Goal: Task Accomplishment & Management: Manage account settings

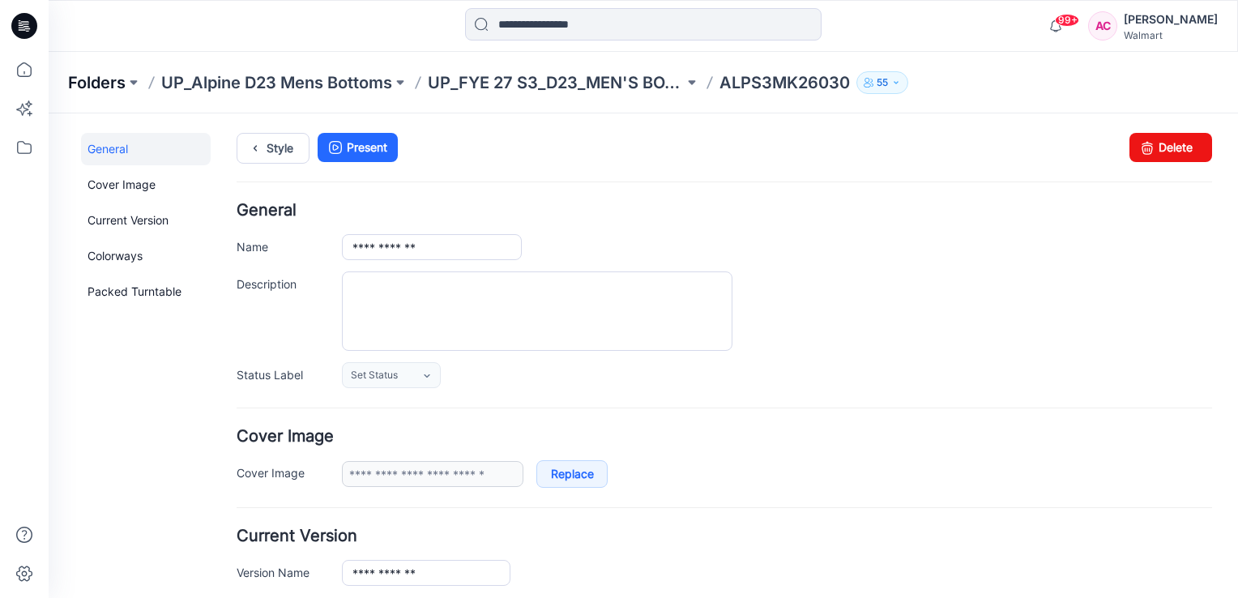
click at [110, 81] on p "Folders" at bounding box center [97, 82] width 58 height 23
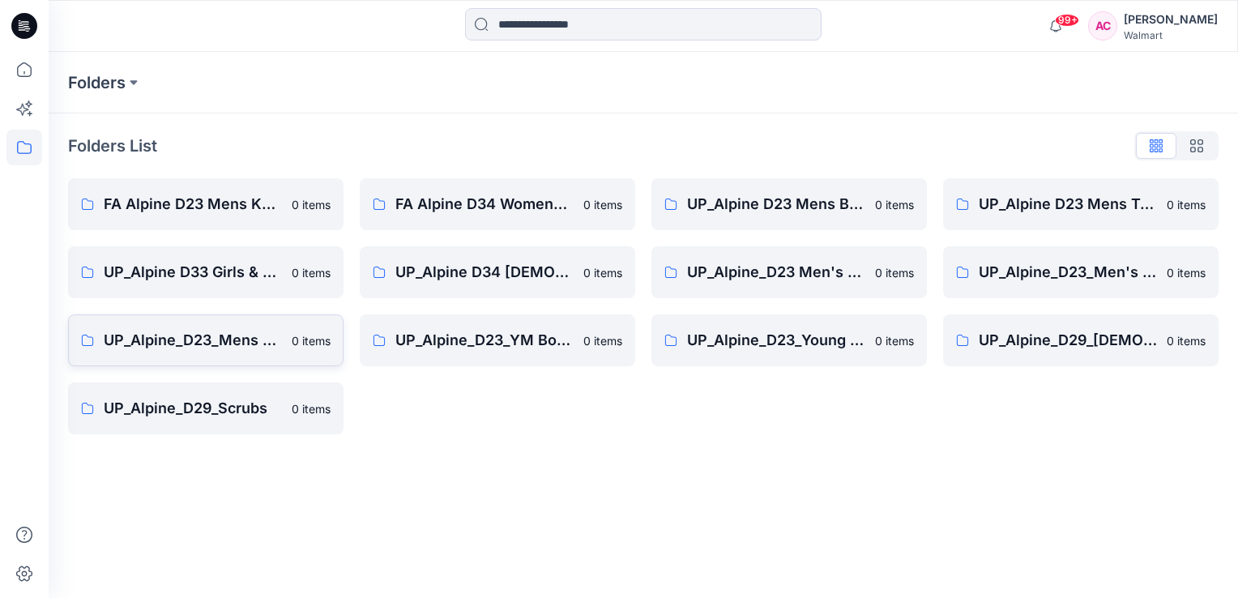
click at [243, 342] on p "UP_Alpine_D23_Mens Active" at bounding box center [193, 340] width 178 height 23
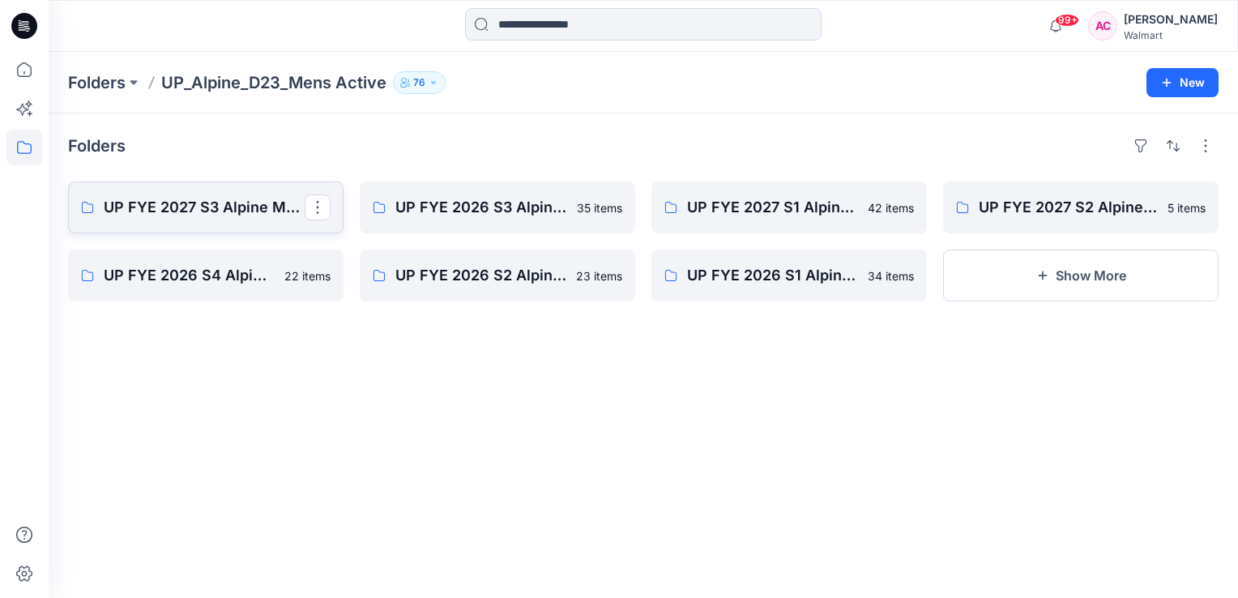
click at [190, 212] on p "UP FYE 2027 S3 Alpine Men's Active Alpine" at bounding box center [204, 207] width 201 height 23
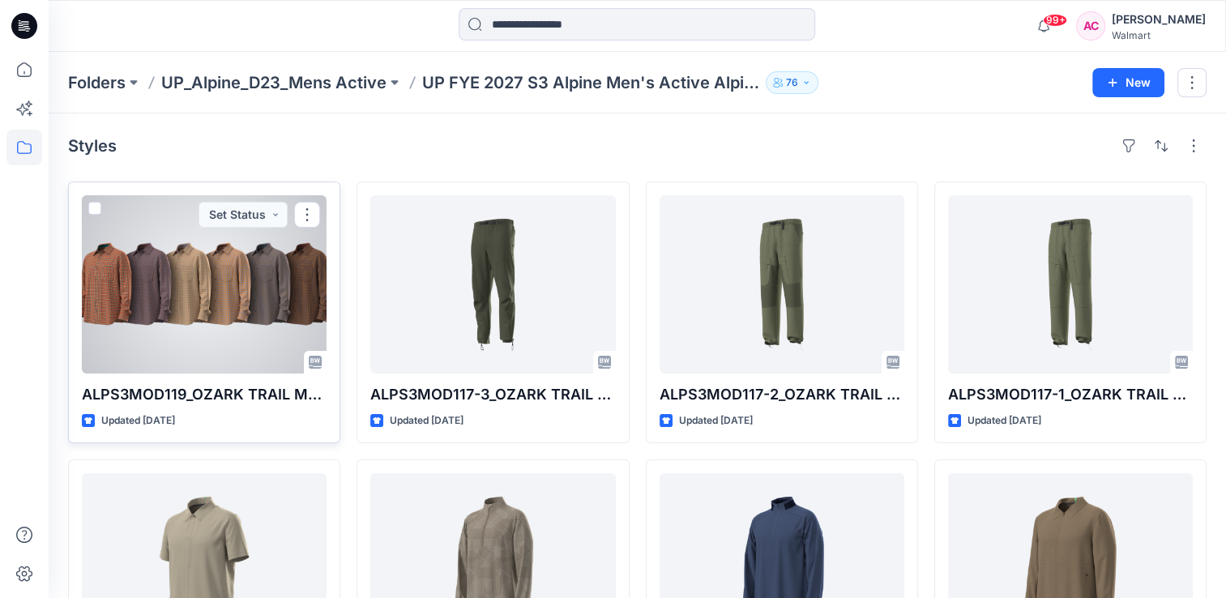
click at [227, 316] on div at bounding box center [204, 284] width 245 height 178
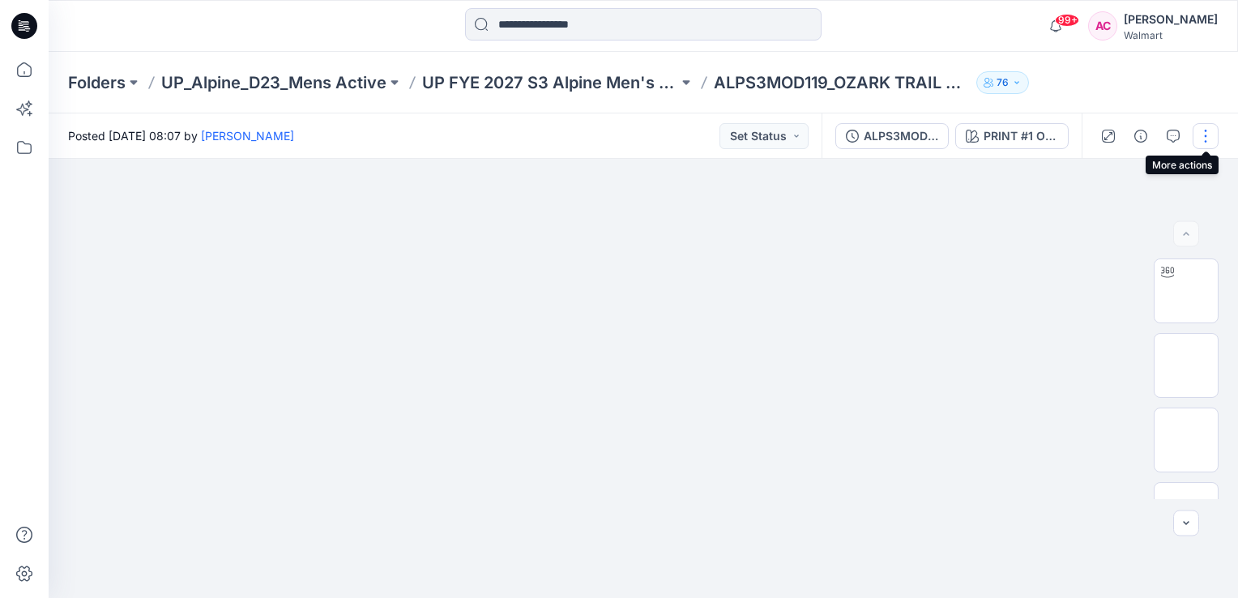
click at [1204, 134] on button "button" at bounding box center [1206, 136] width 26 height 26
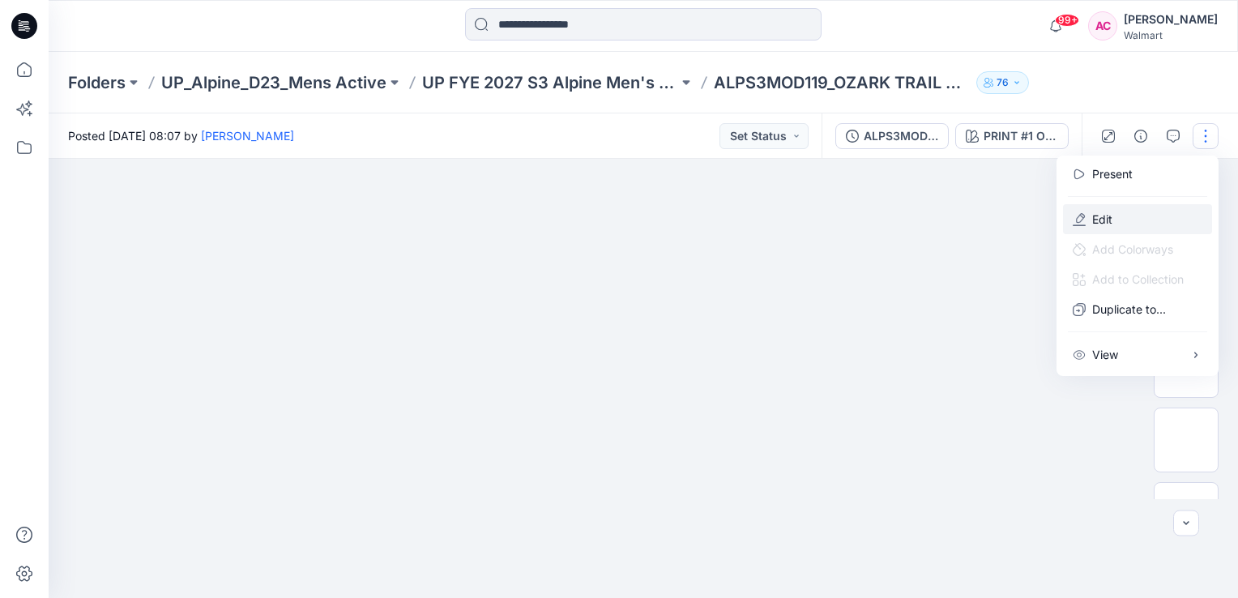
click at [1099, 216] on p "Edit" at bounding box center [1102, 219] width 20 height 17
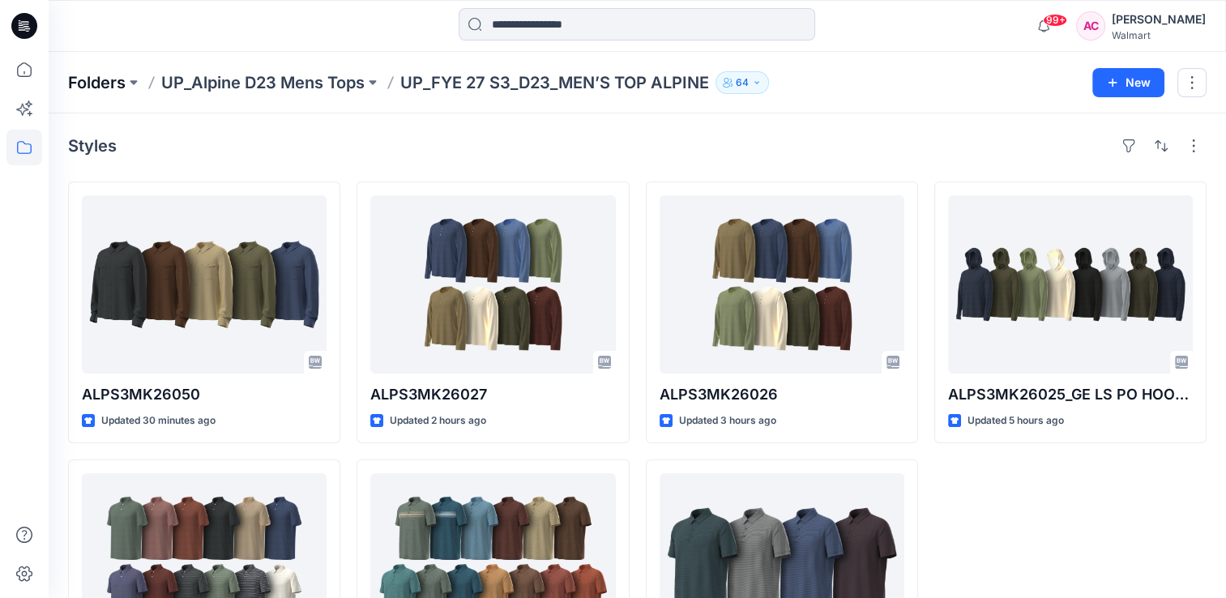
click at [97, 79] on p "Folders" at bounding box center [97, 82] width 58 height 23
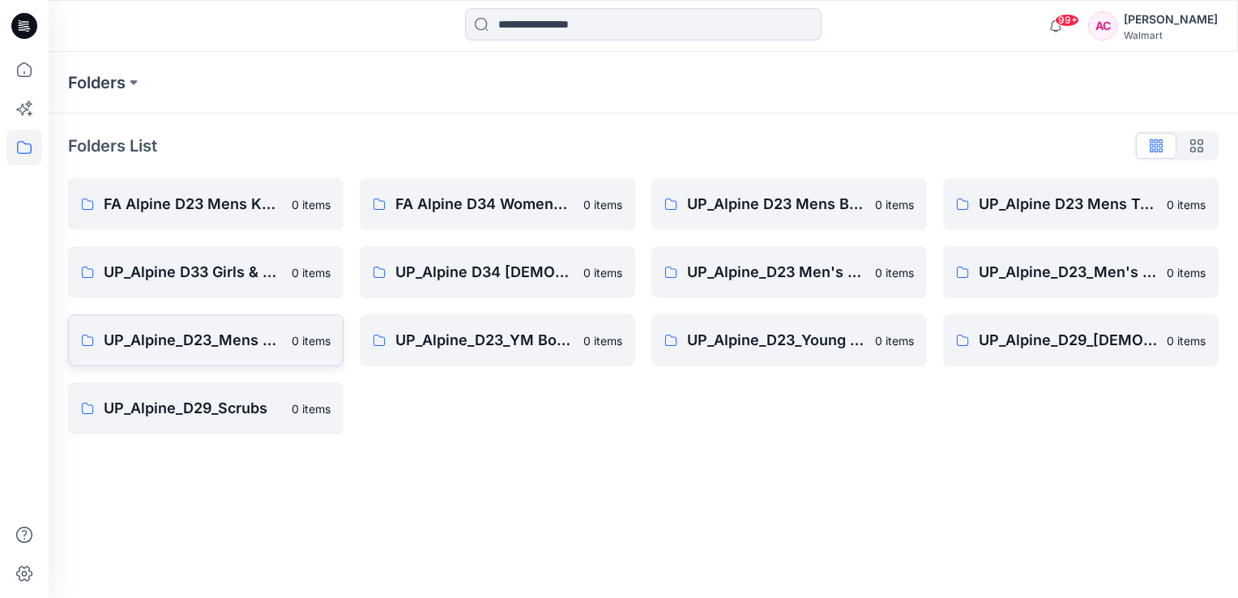
click at [212, 339] on p "UP_Alpine_D23_Mens Active" at bounding box center [193, 340] width 178 height 23
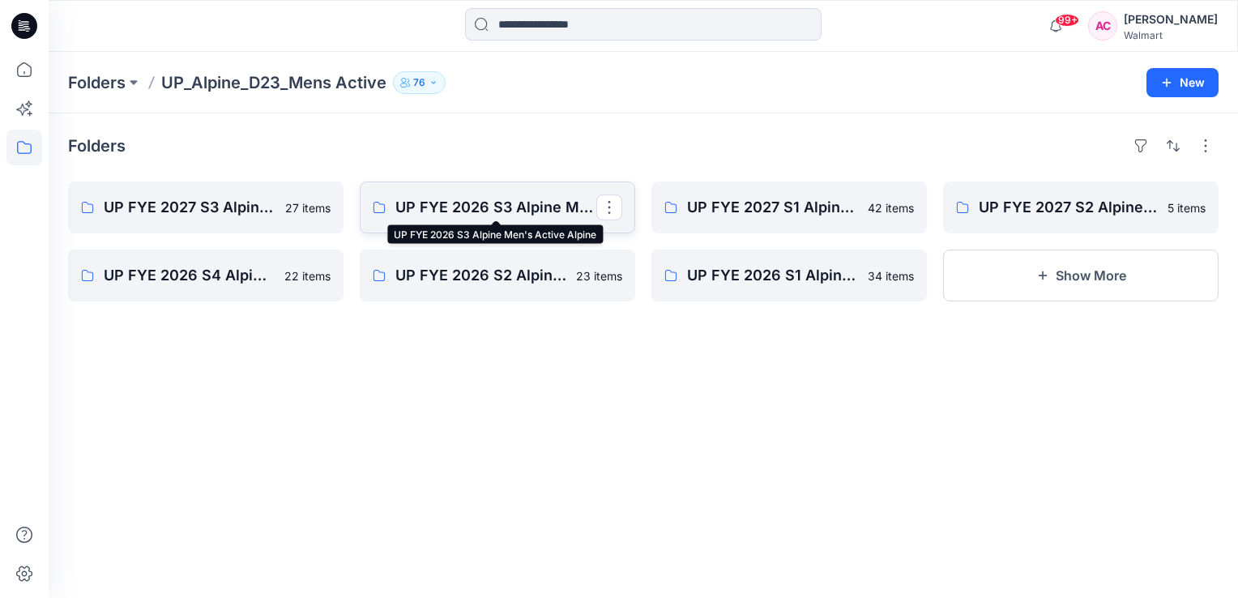
click at [418, 204] on p "UP FYE 2026 S3 Alpine Men's Active Alpine" at bounding box center [495, 207] width 201 height 23
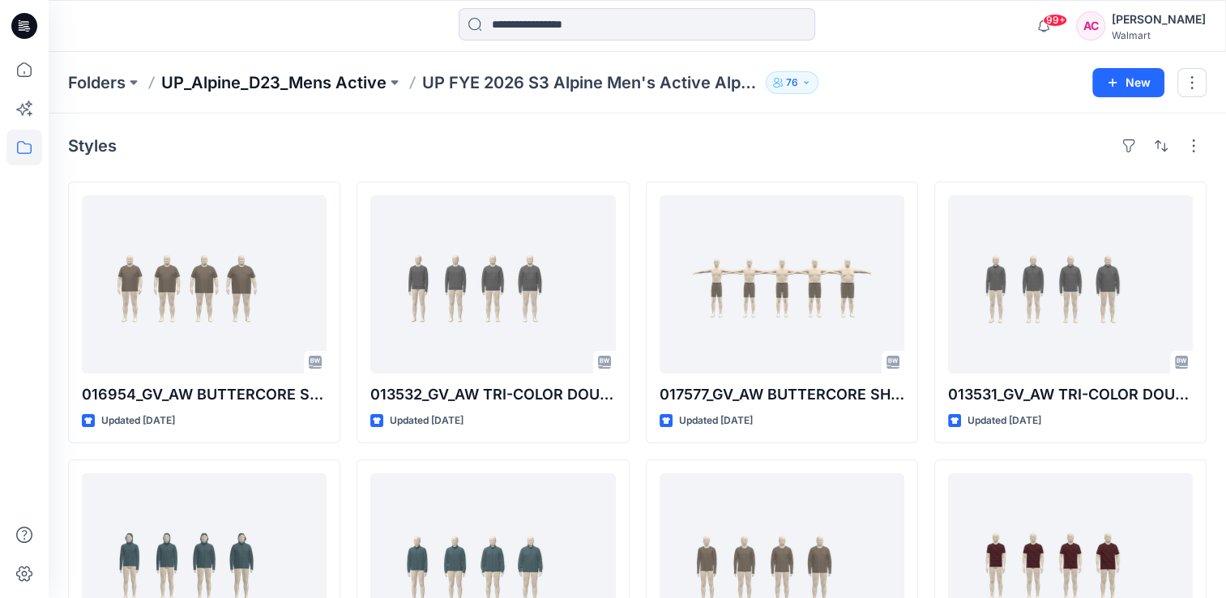
click at [322, 89] on p "UP_Alpine_D23_Mens Active" at bounding box center [273, 82] width 225 height 23
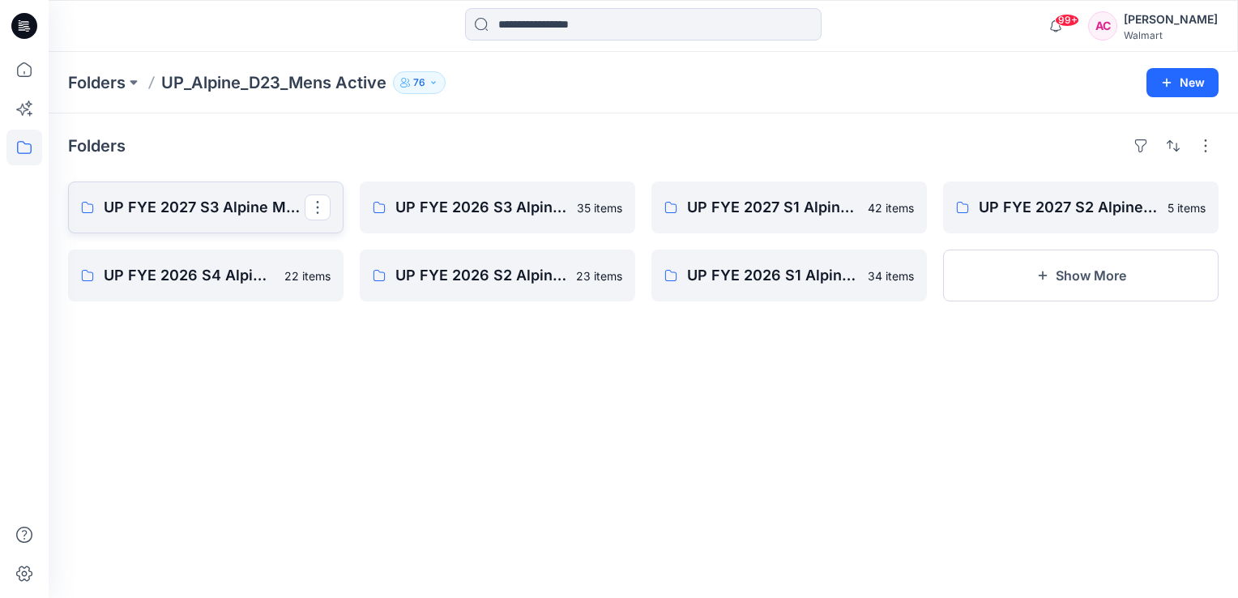
click at [187, 203] on p "UP FYE 2027 S3 Alpine Men's Active Alpine" at bounding box center [204, 207] width 201 height 23
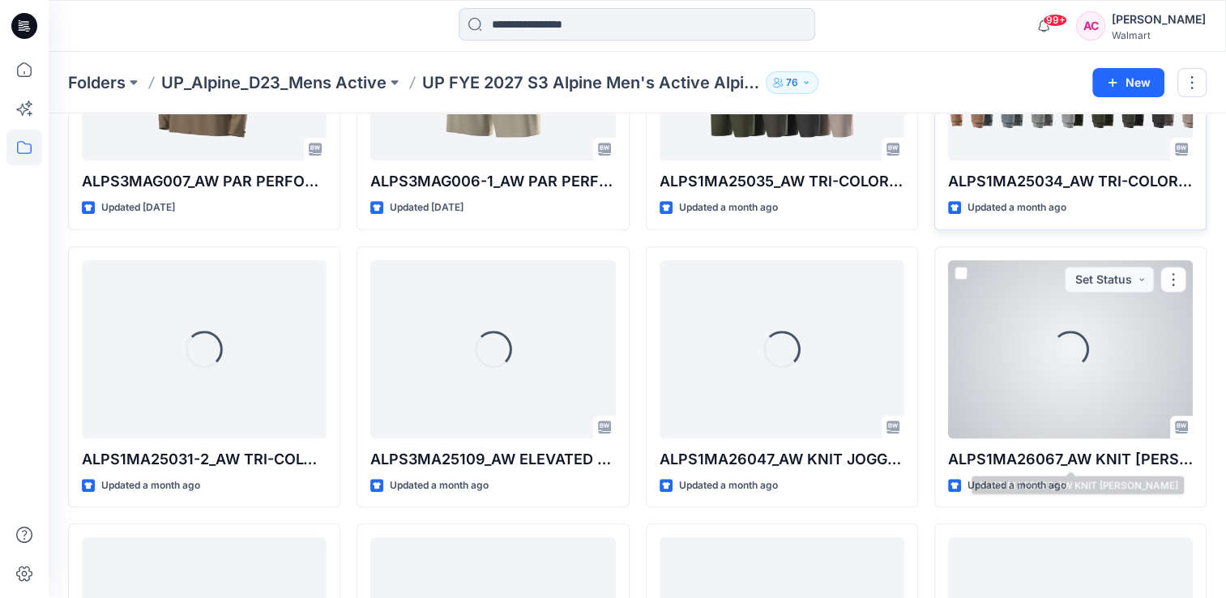
scroll to position [801, 0]
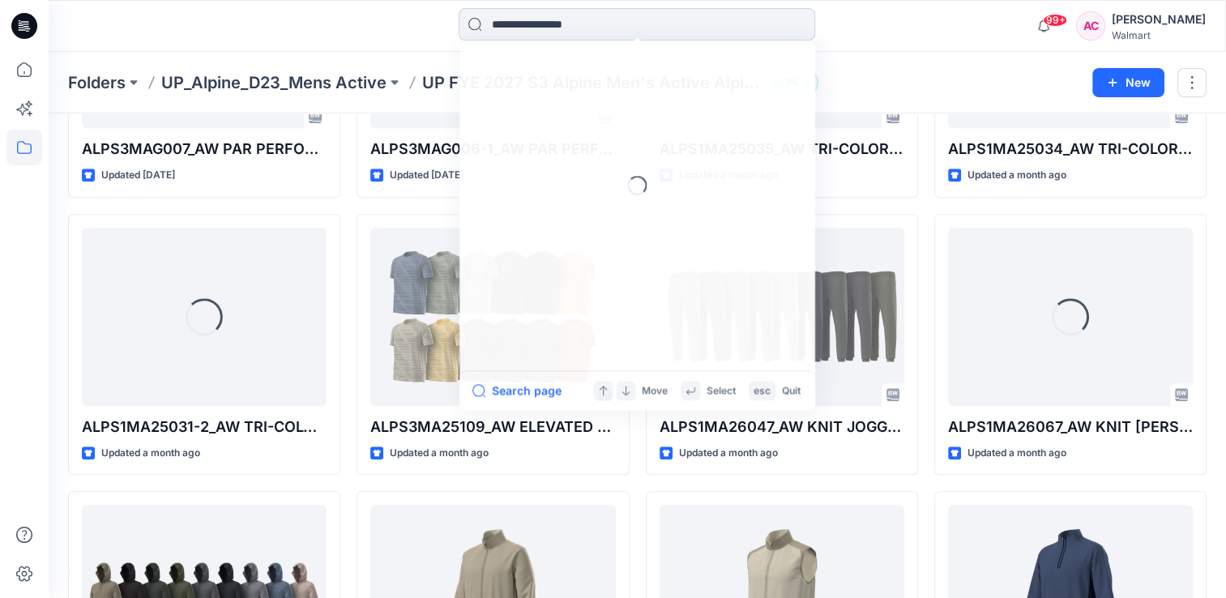
click at [535, 25] on input at bounding box center [637, 24] width 357 height 32
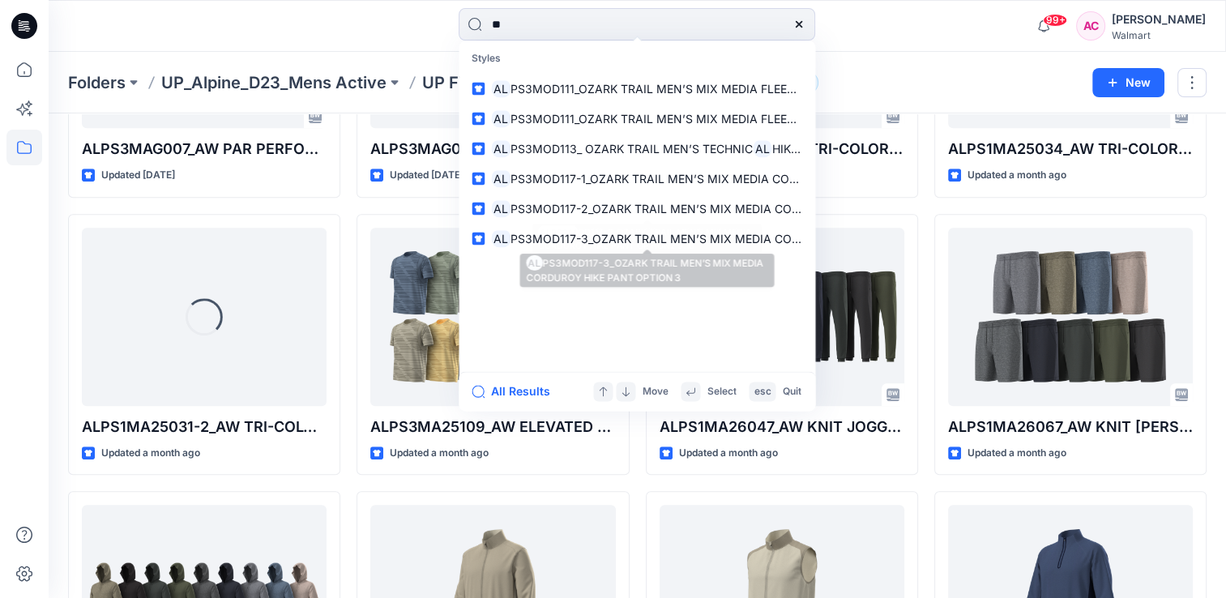
type input "*"
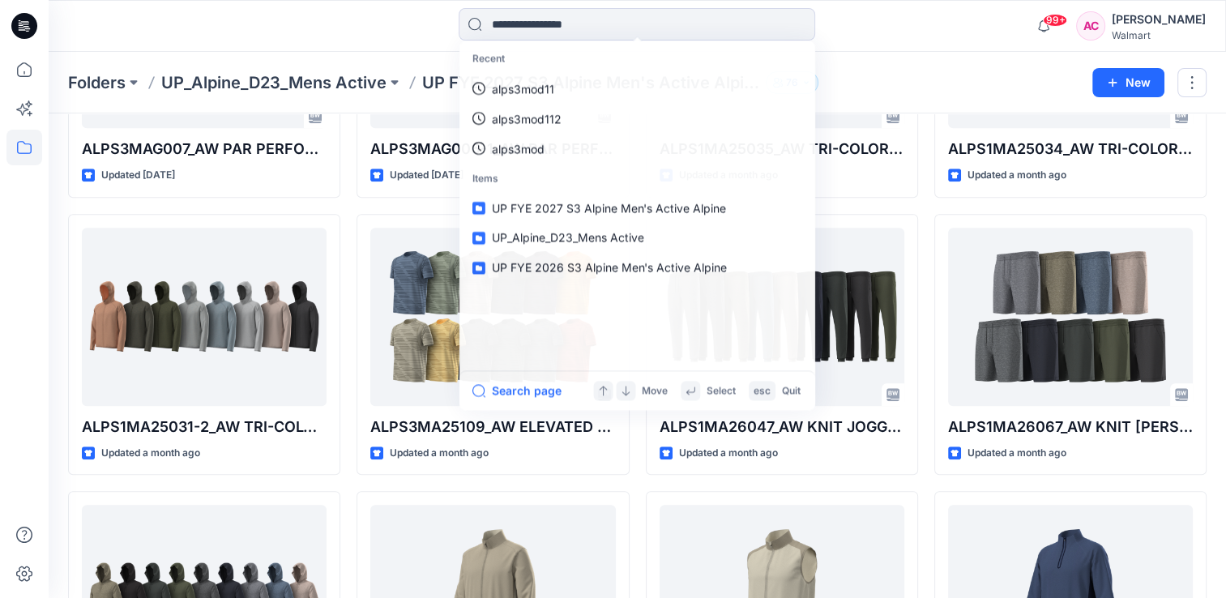
click at [349, 481] on div "ALPS3MOD118_OZARK TRAIL MEN'S FLEECE HALF ZIP UP Updated 11 days ago ALPS3MOD11…" at bounding box center [637, 205] width 1138 height 1649
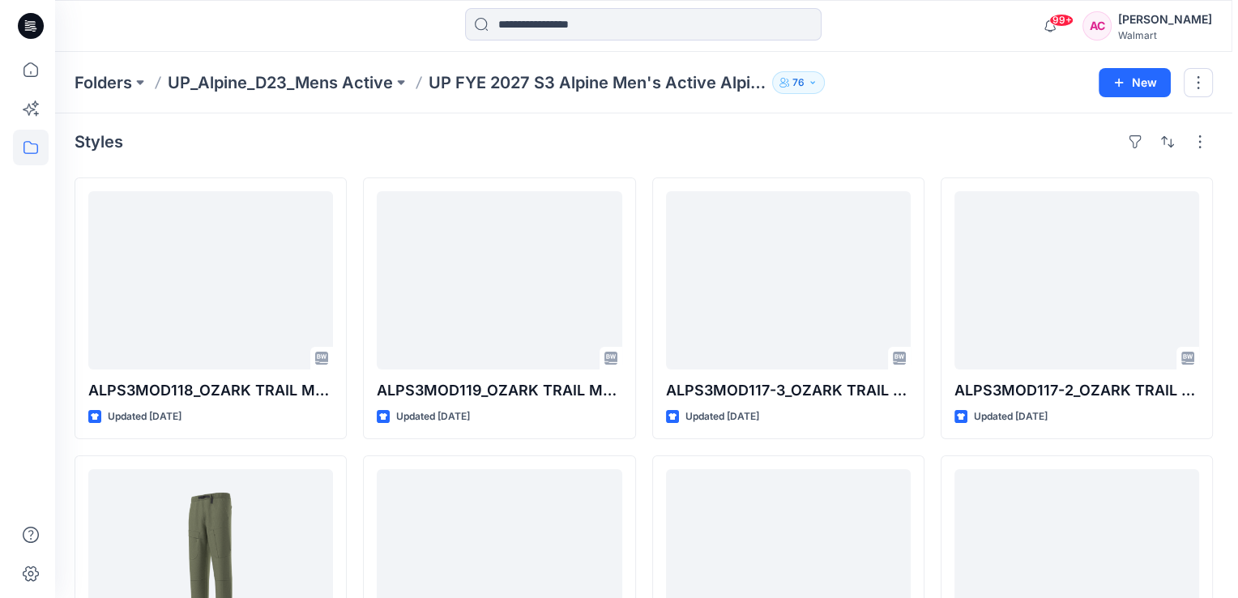
scroll to position [0, 0]
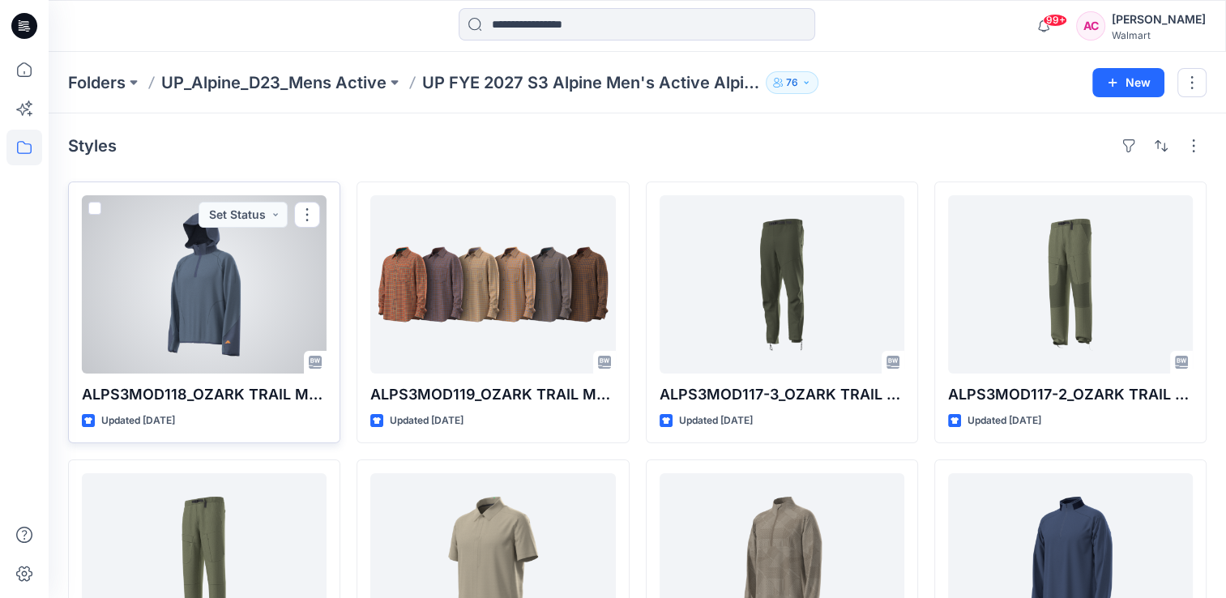
click at [239, 271] on div at bounding box center [204, 284] width 245 height 178
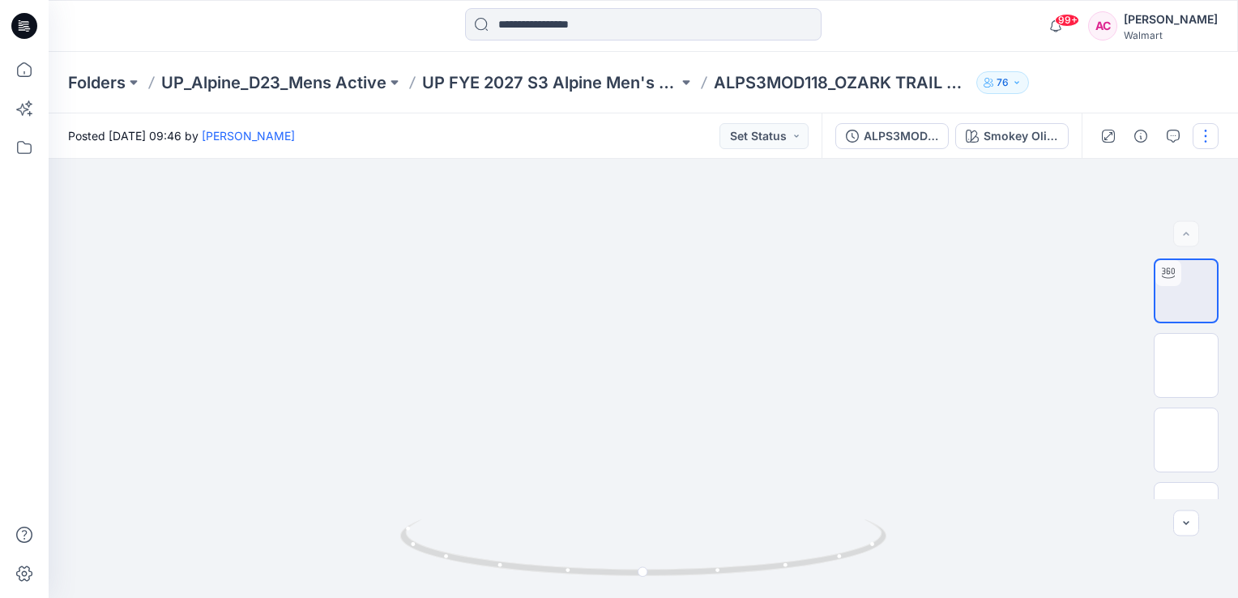
click at [1208, 138] on button "button" at bounding box center [1206, 136] width 26 height 26
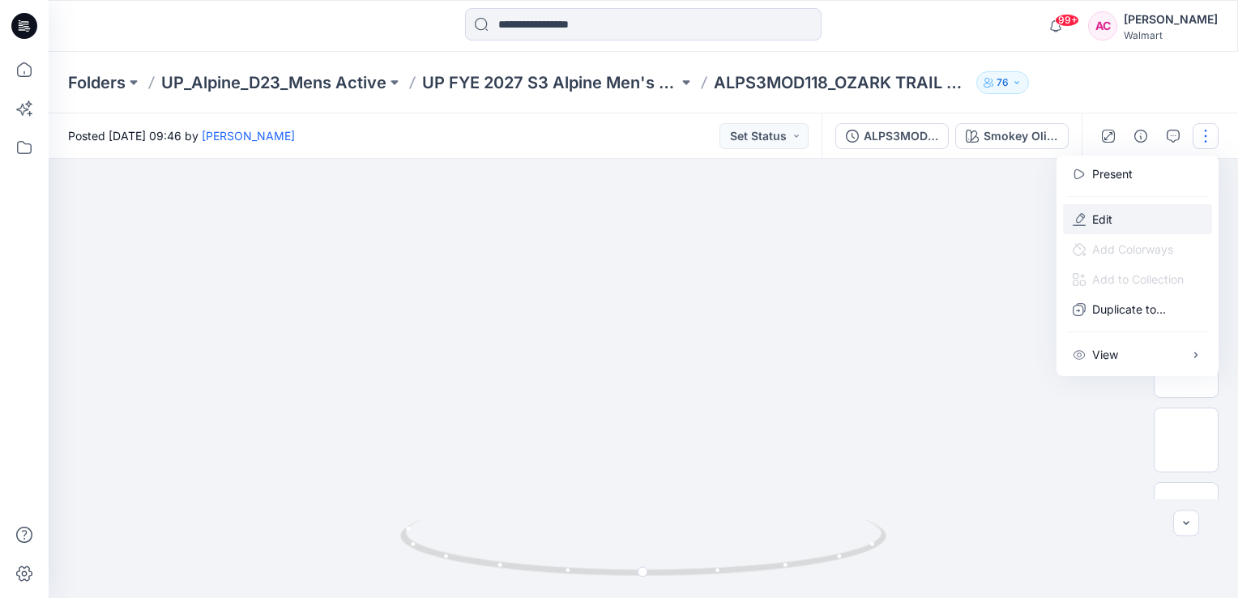
click at [1097, 220] on p "Edit" at bounding box center [1102, 219] width 20 height 17
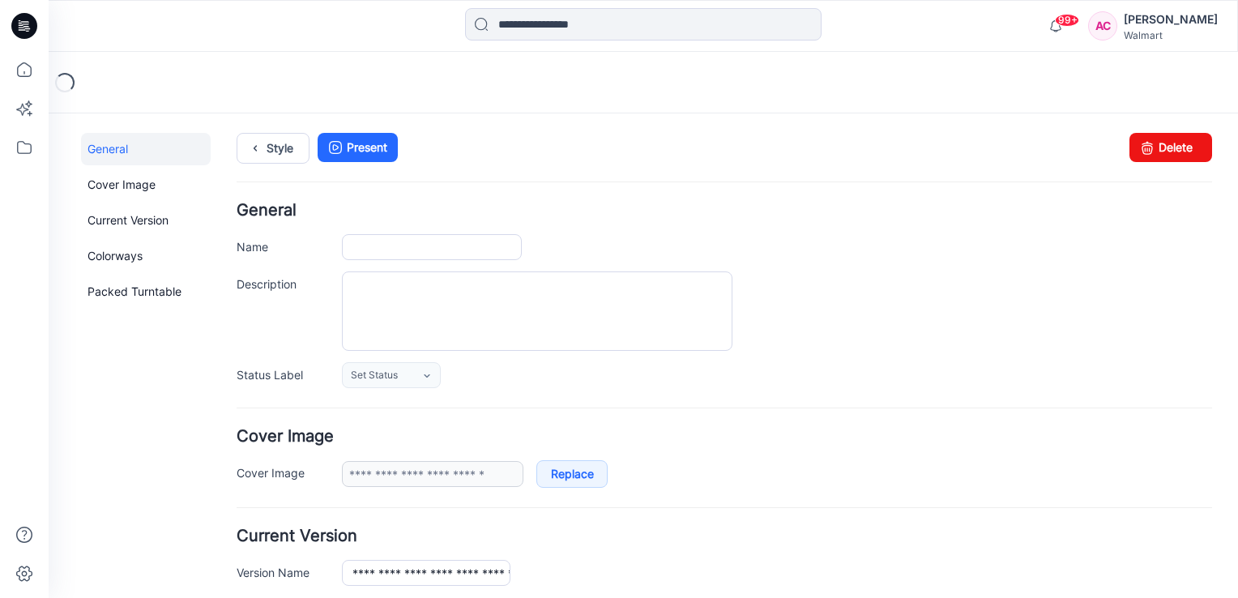
type input "**********"
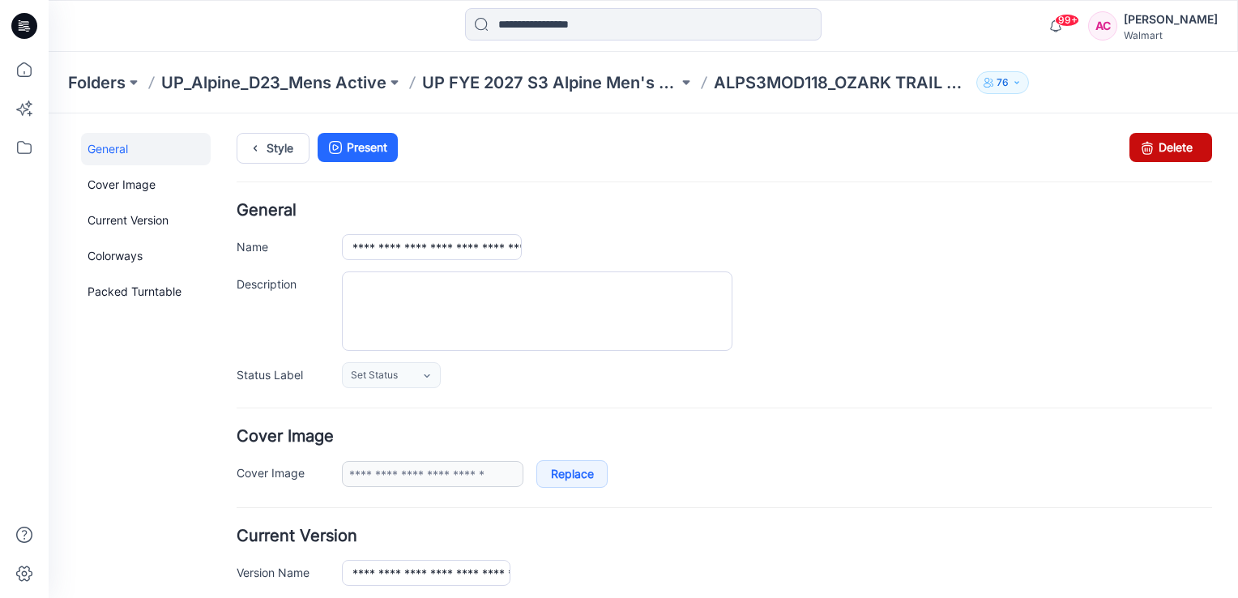
click at [1151, 150] on link "Delete" at bounding box center [1171, 147] width 83 height 29
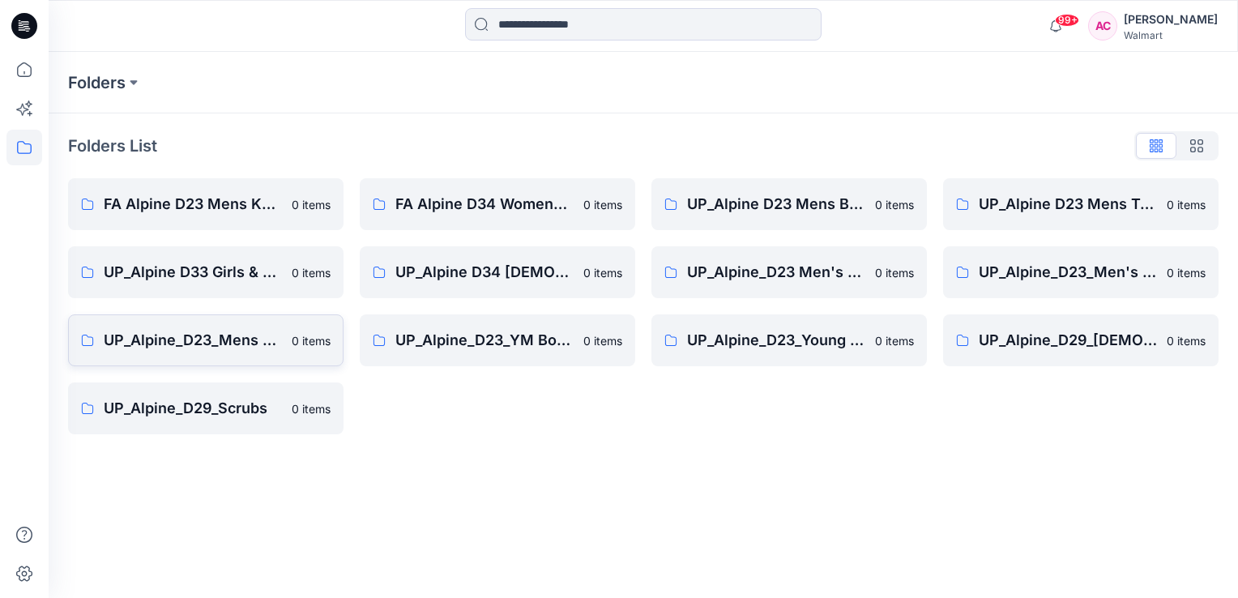
click at [238, 342] on p "UP_Alpine_D23_Mens Active" at bounding box center [193, 340] width 178 height 23
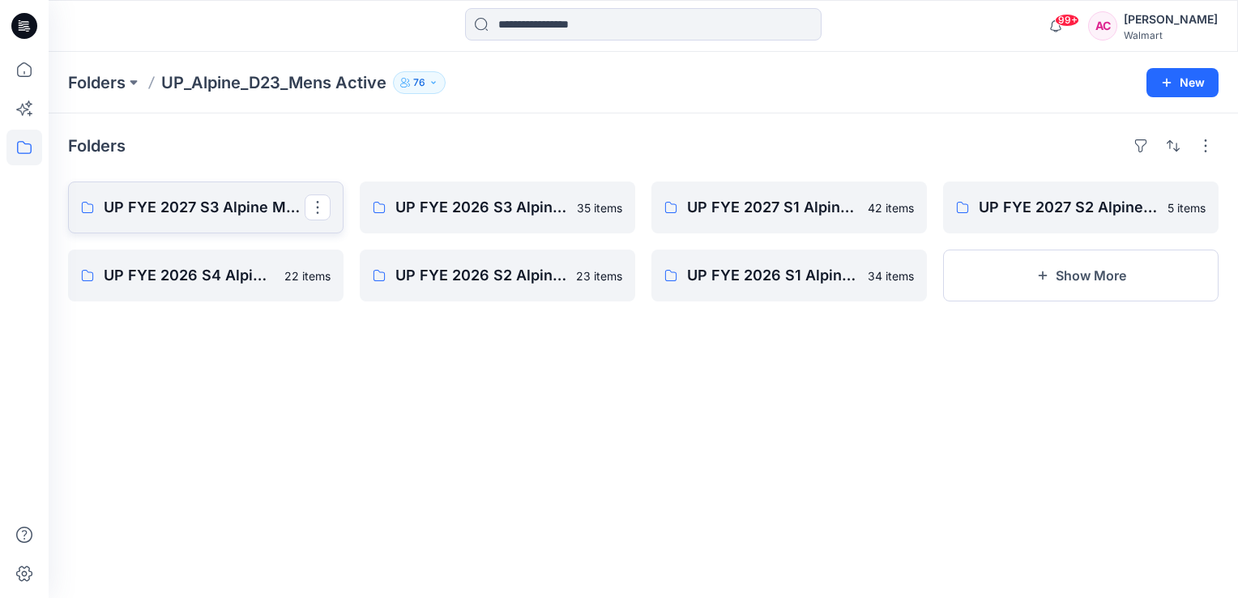
click at [209, 207] on p "UP FYE 2027 S3 Alpine Men's Active Alpine" at bounding box center [204, 207] width 201 height 23
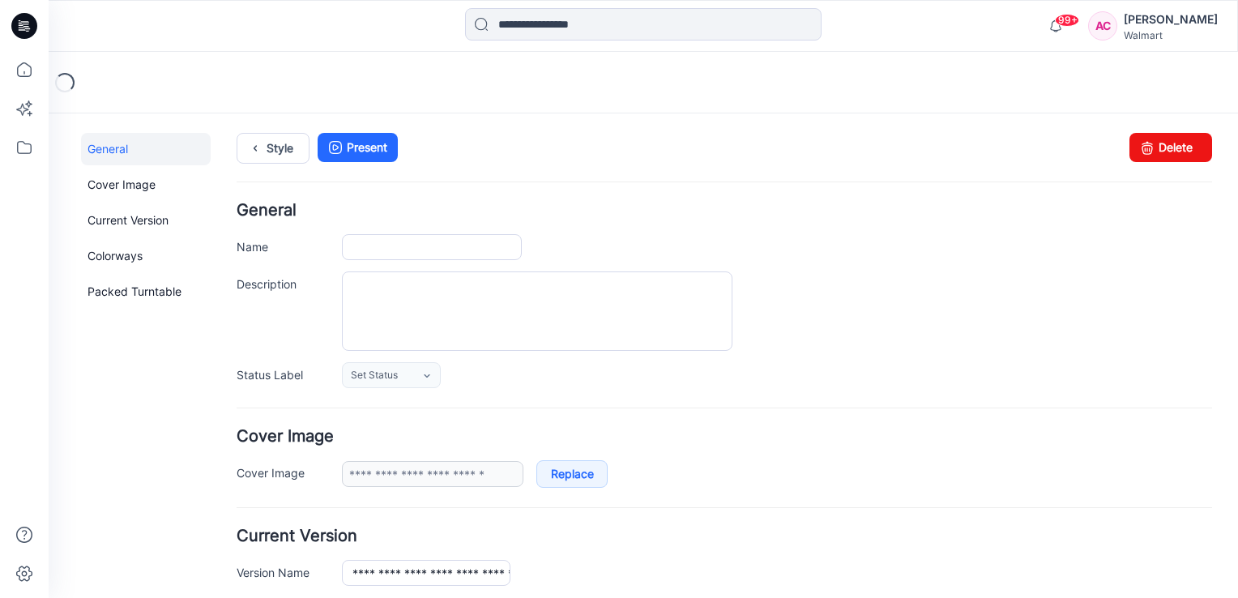
type input "**********"
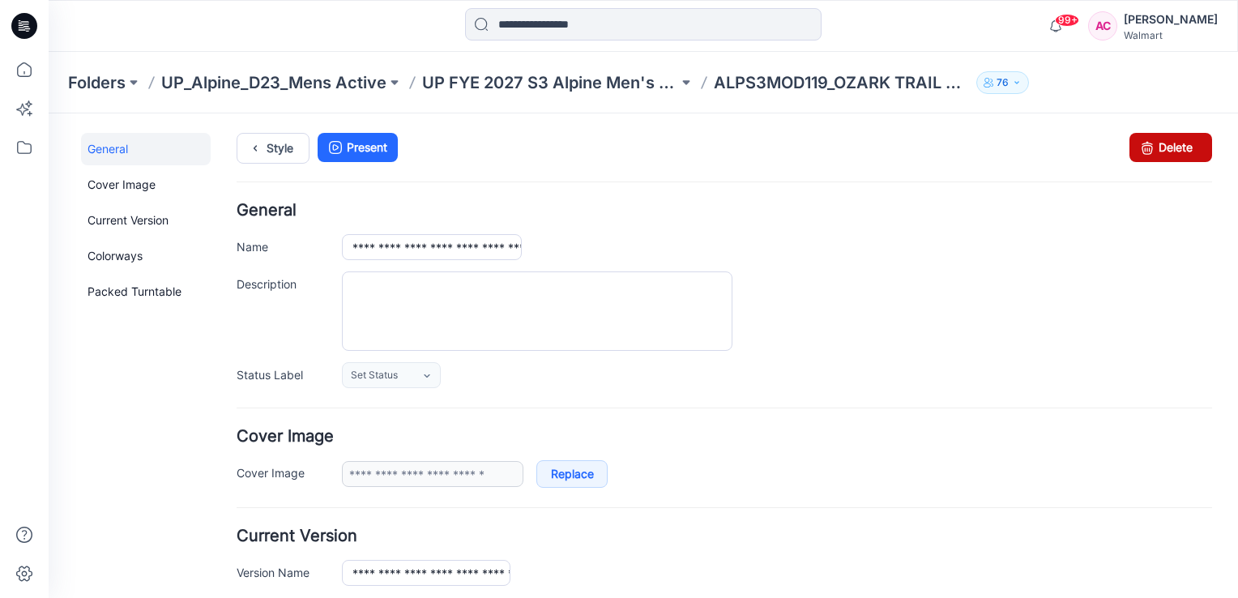
drag, startPoint x: 1155, startPoint y: 149, endPoint x: 749, endPoint y: 203, distance: 409.6
click at [1155, 149] on link "Delete" at bounding box center [1171, 147] width 83 height 29
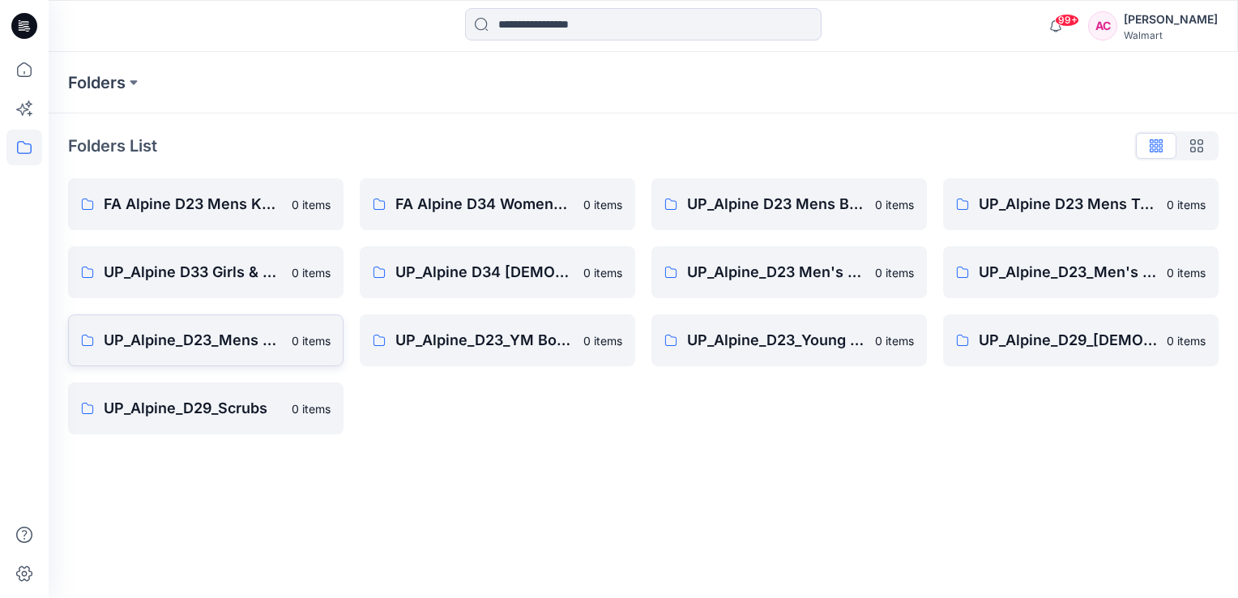
click at [215, 342] on p "UP_Alpine_D23_Mens Active" at bounding box center [193, 340] width 178 height 23
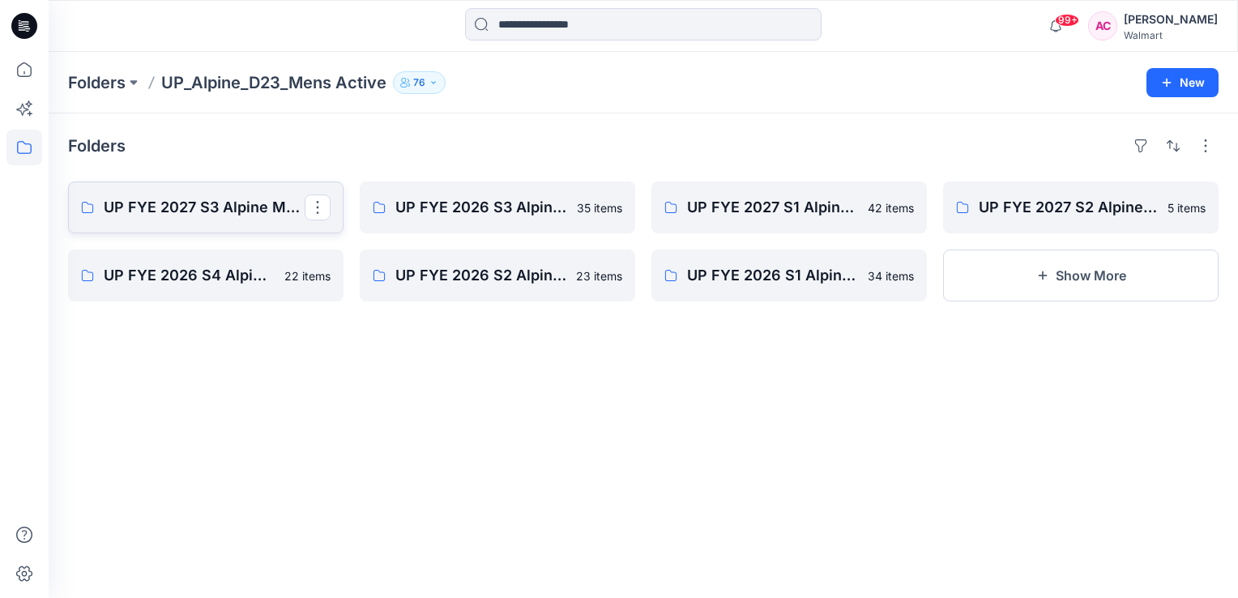
click at [221, 206] on p "UP FYE 2027 S3 Alpine Men's Active Alpine" at bounding box center [204, 207] width 201 height 23
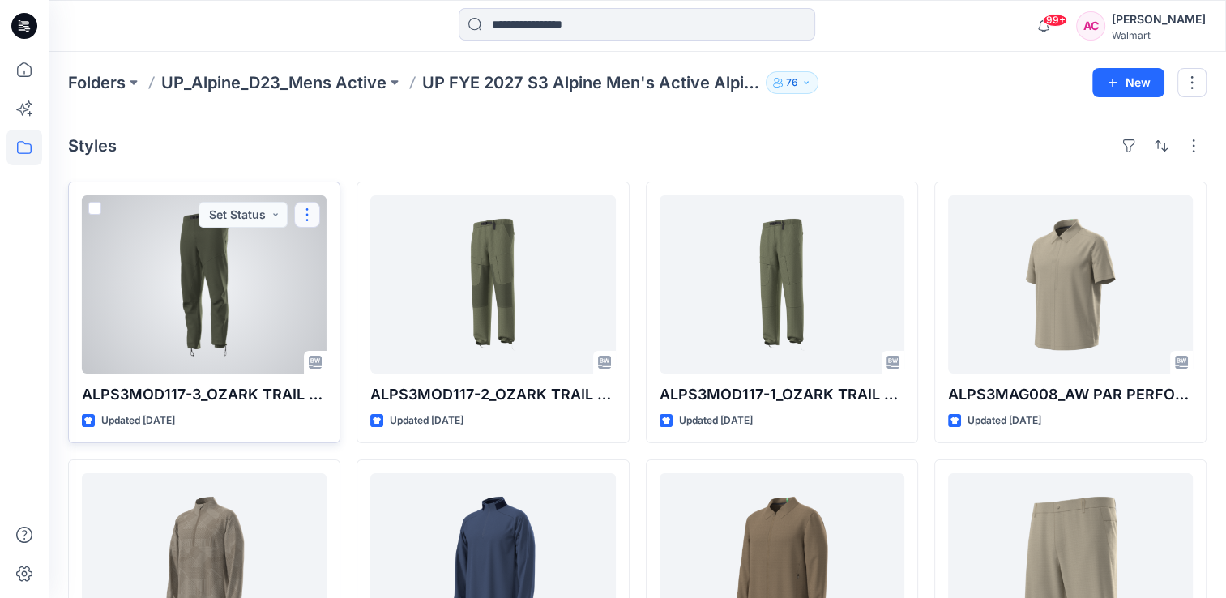
click at [309, 213] on button "button" at bounding box center [307, 215] width 26 height 26
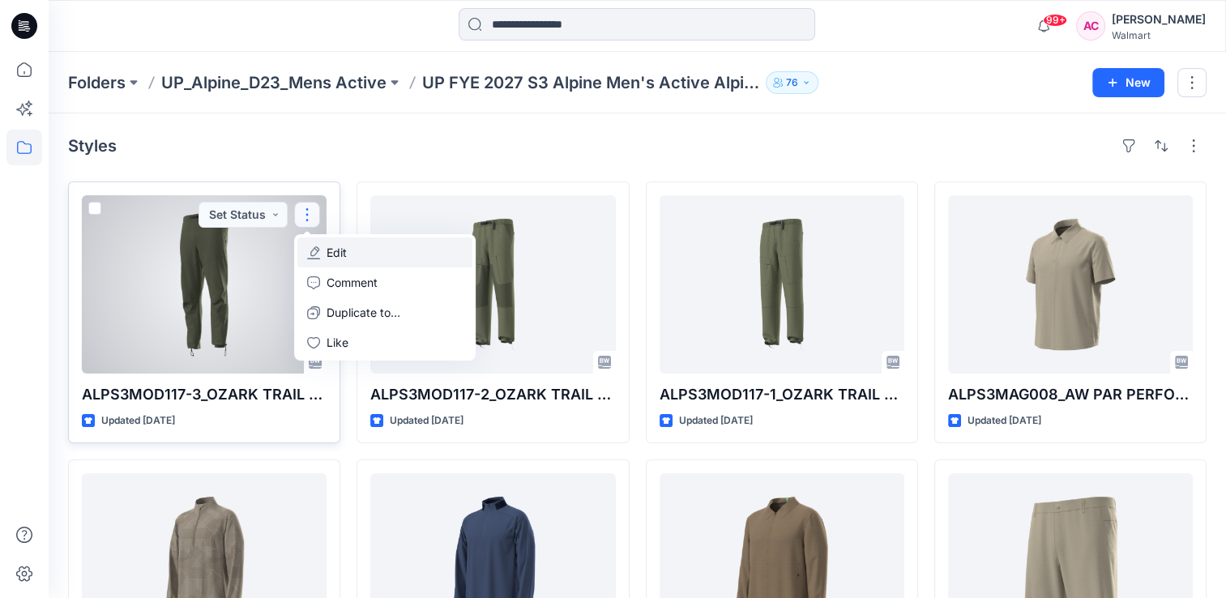
click at [346, 251] on p "Edit" at bounding box center [337, 252] width 20 height 17
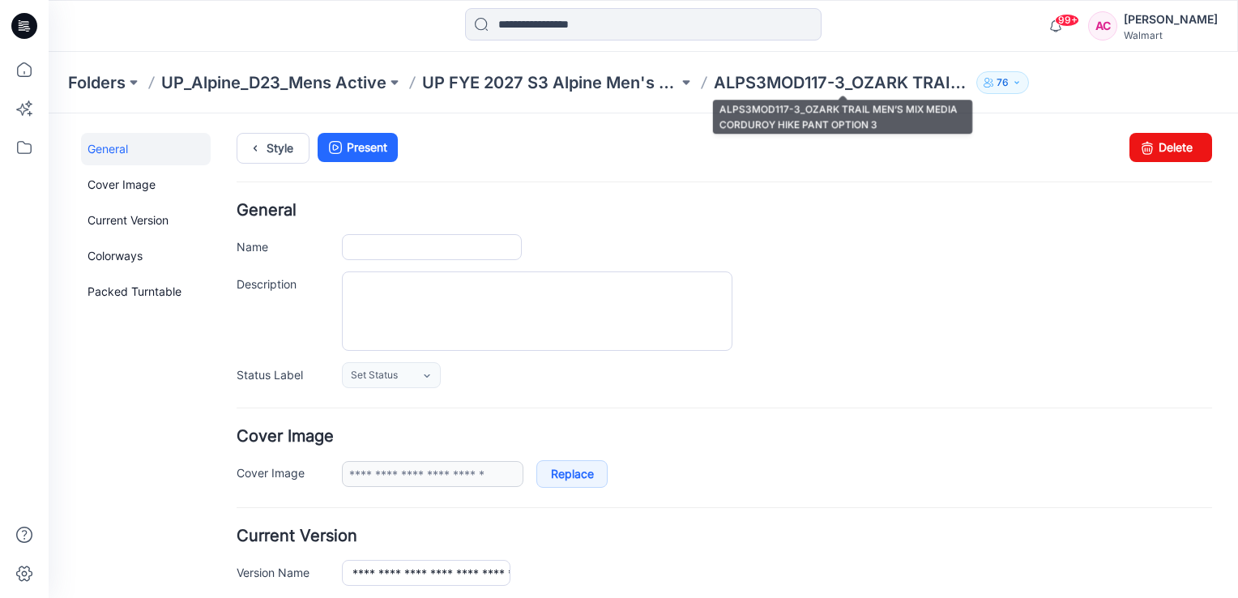
type input "**********"
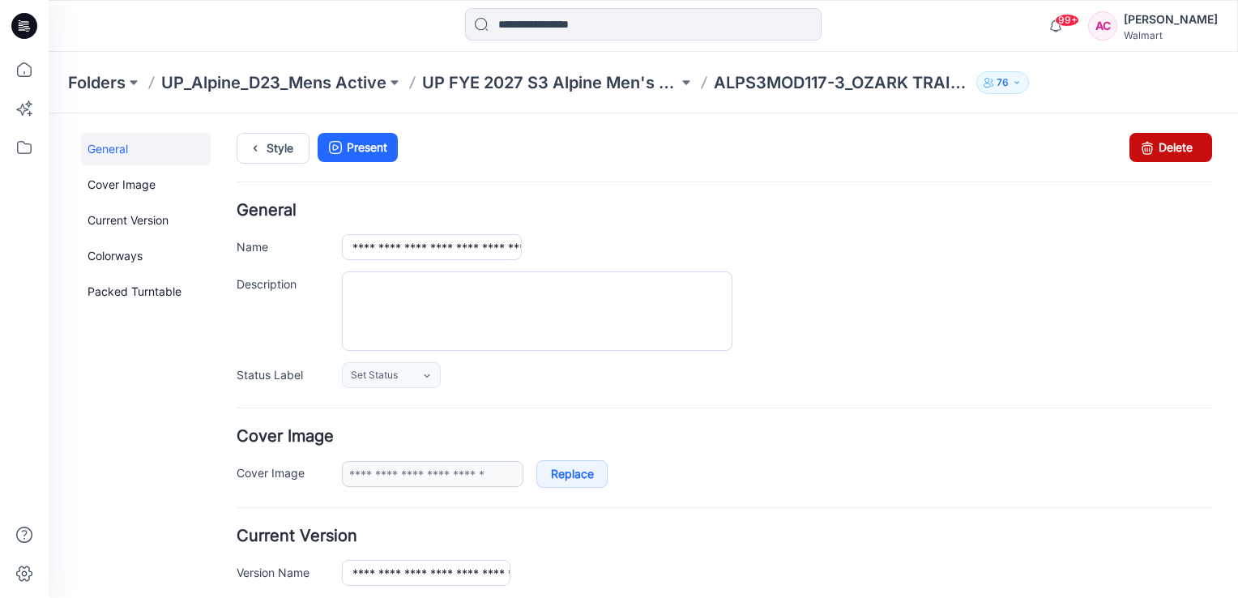
drag, startPoint x: 1157, startPoint y: 146, endPoint x: 745, endPoint y: 201, distance: 415.3
click at [1157, 146] on link "Delete" at bounding box center [1171, 147] width 83 height 29
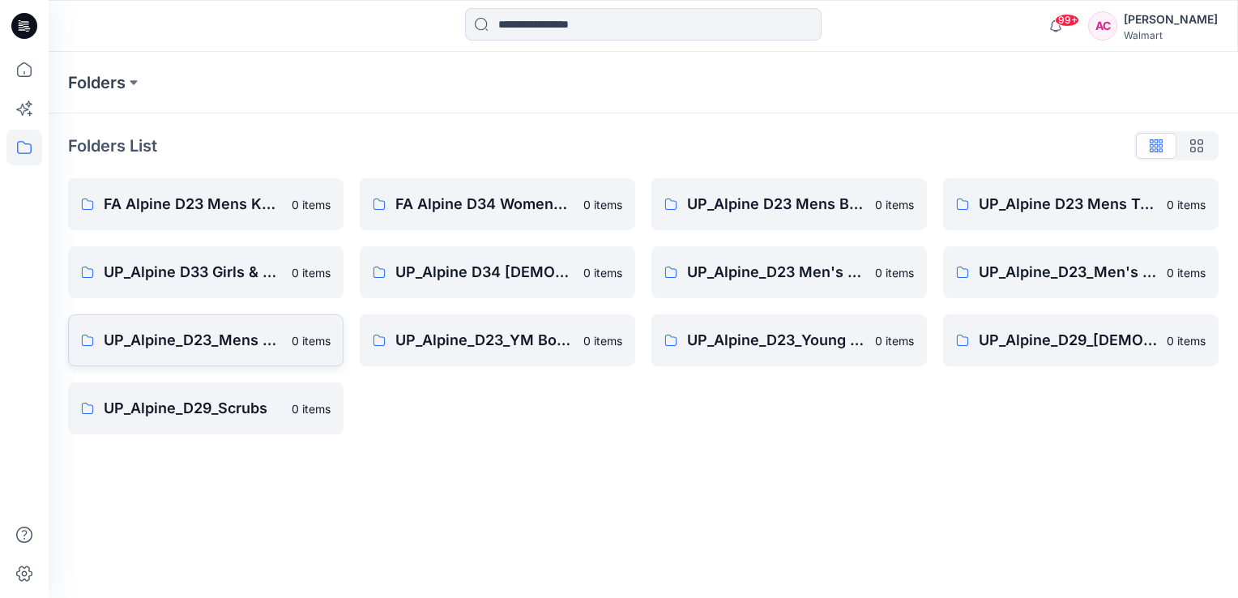
click at [212, 335] on p "UP_Alpine_D23_Mens Active" at bounding box center [193, 340] width 178 height 23
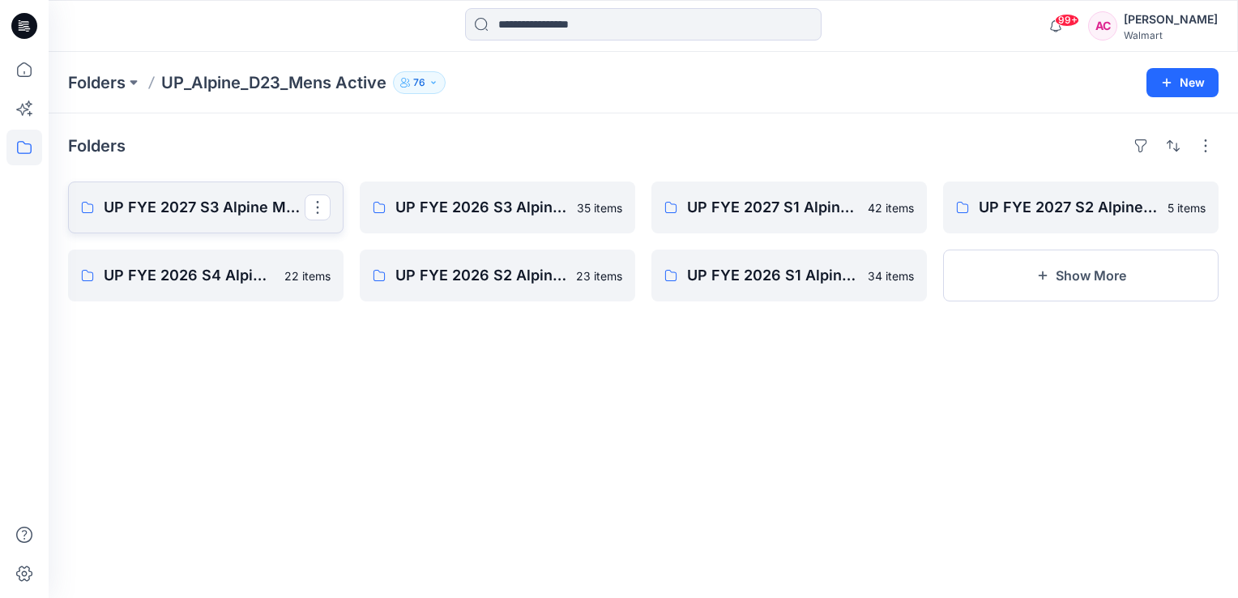
click at [166, 208] on p "UP FYE 2027 S3 Alpine Men's Active Alpine" at bounding box center [204, 207] width 201 height 23
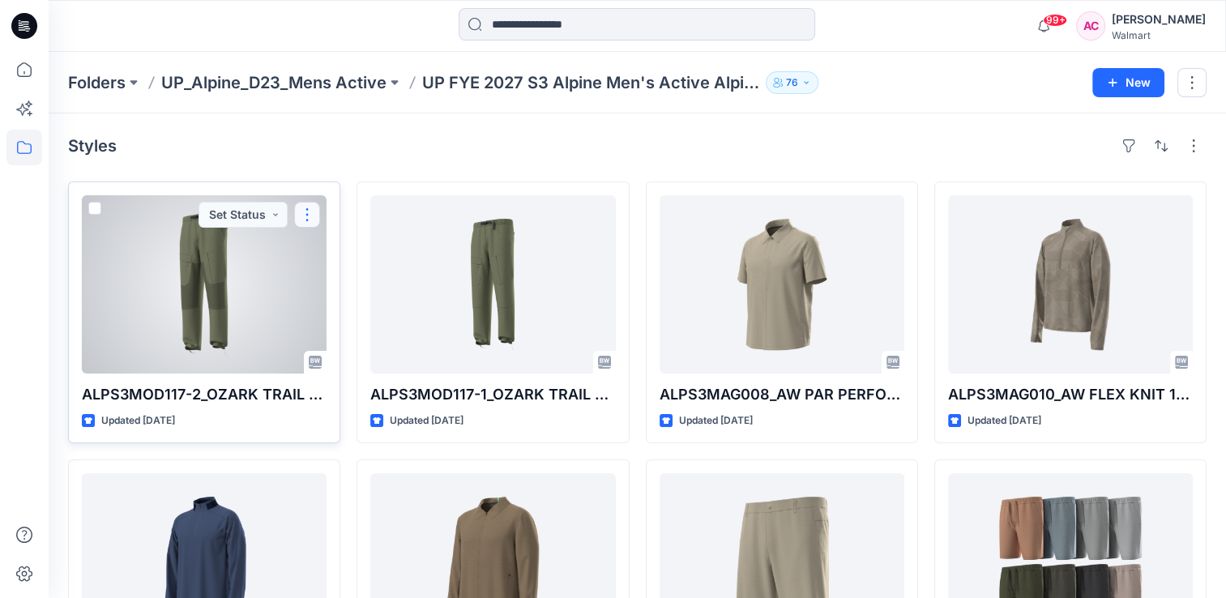
click at [308, 210] on button "button" at bounding box center [307, 215] width 26 height 26
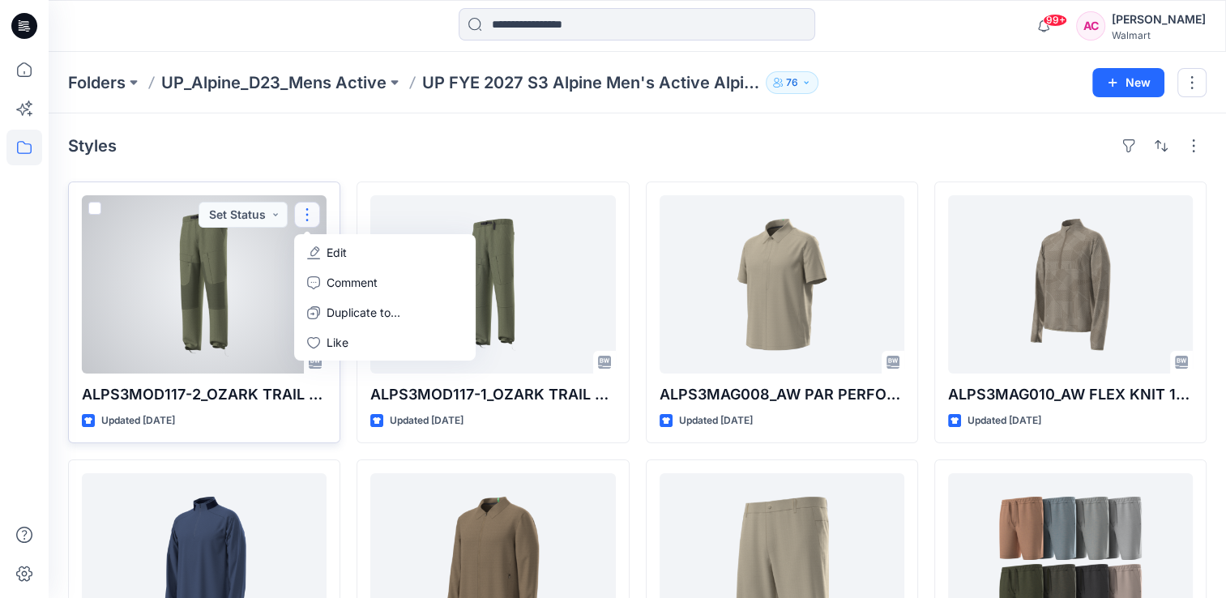
click at [345, 248] on p "Edit" at bounding box center [337, 252] width 20 height 17
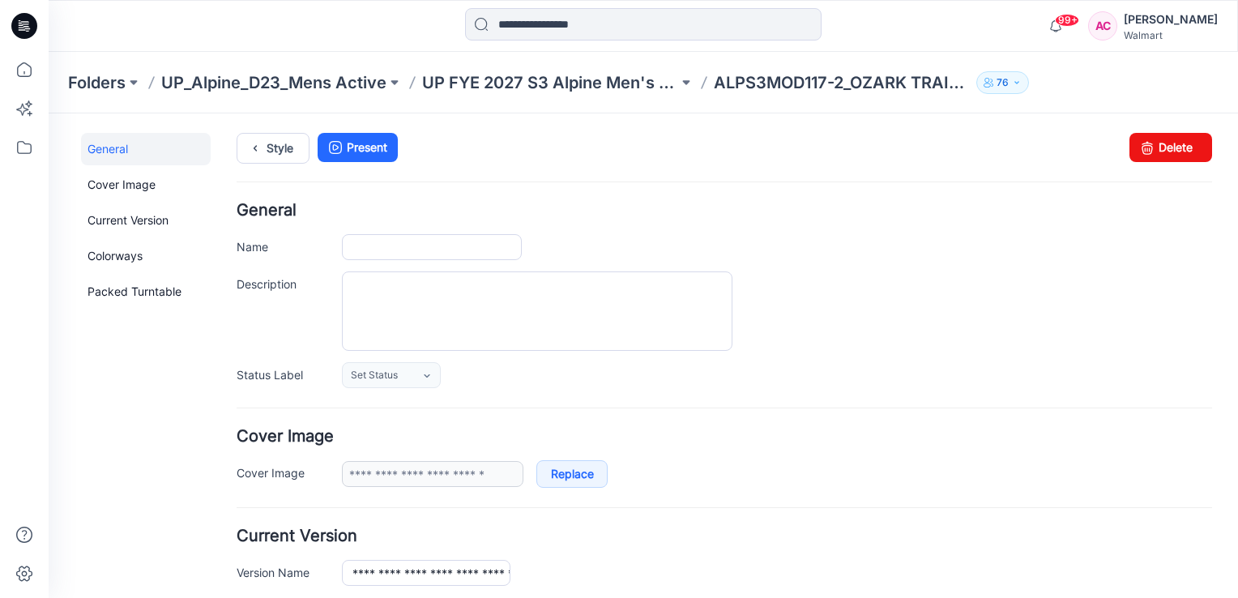
type input "**********"
drag, startPoint x: 1148, startPoint y: 144, endPoint x: 739, endPoint y: 219, distance: 415.9
click at [1148, 144] on link "Delete" at bounding box center [1171, 147] width 83 height 29
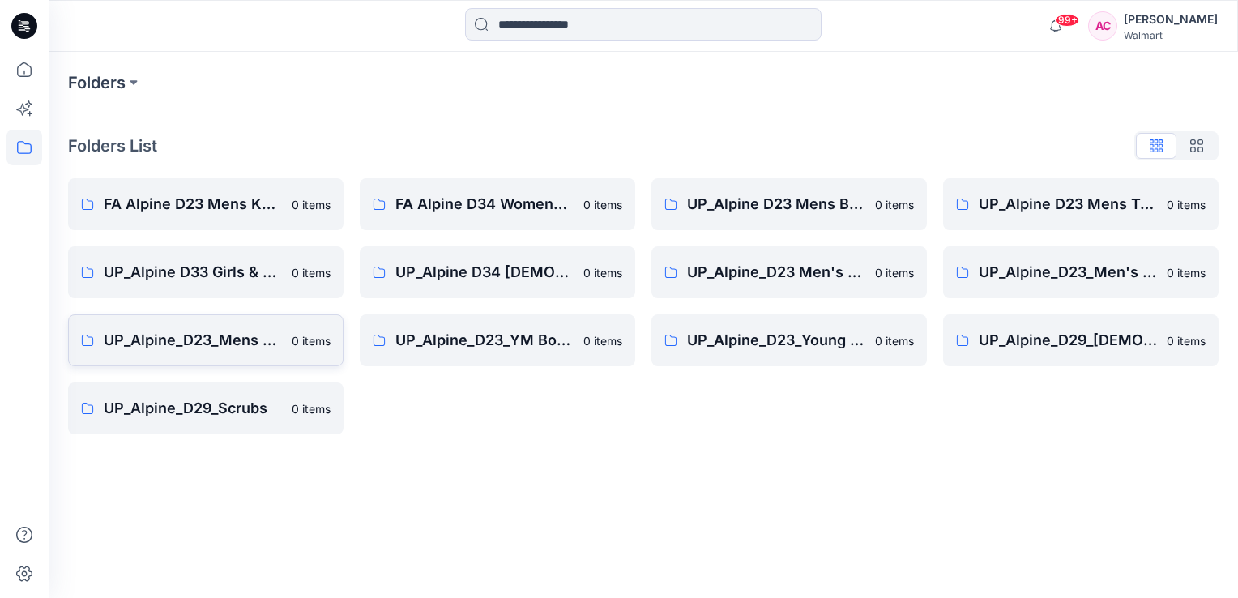
click at [211, 336] on p "UP_Alpine_D23_Mens Active" at bounding box center [193, 340] width 178 height 23
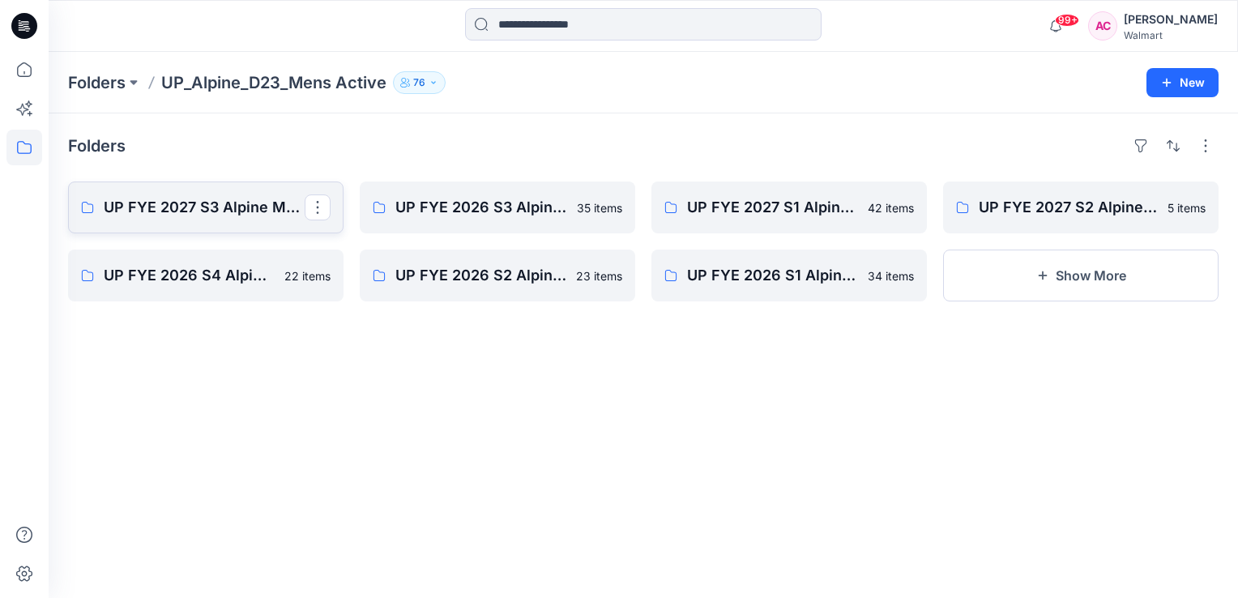
click at [231, 206] on p "UP FYE 2027 S3 Alpine Men's Active Alpine" at bounding box center [204, 207] width 201 height 23
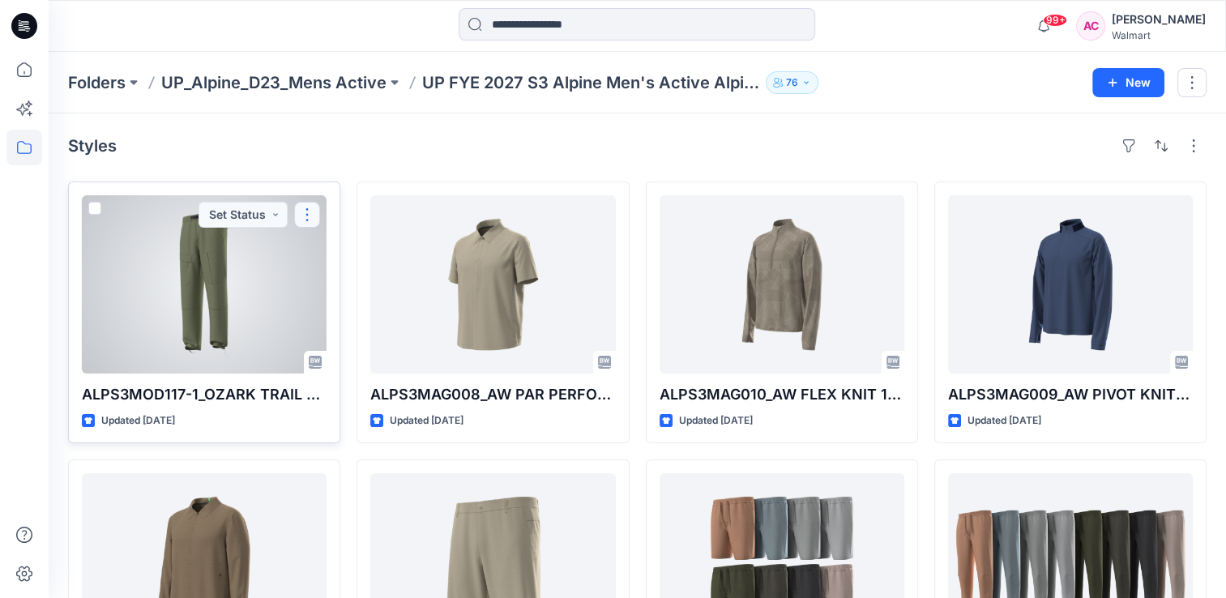
click at [307, 216] on button "button" at bounding box center [307, 215] width 26 height 26
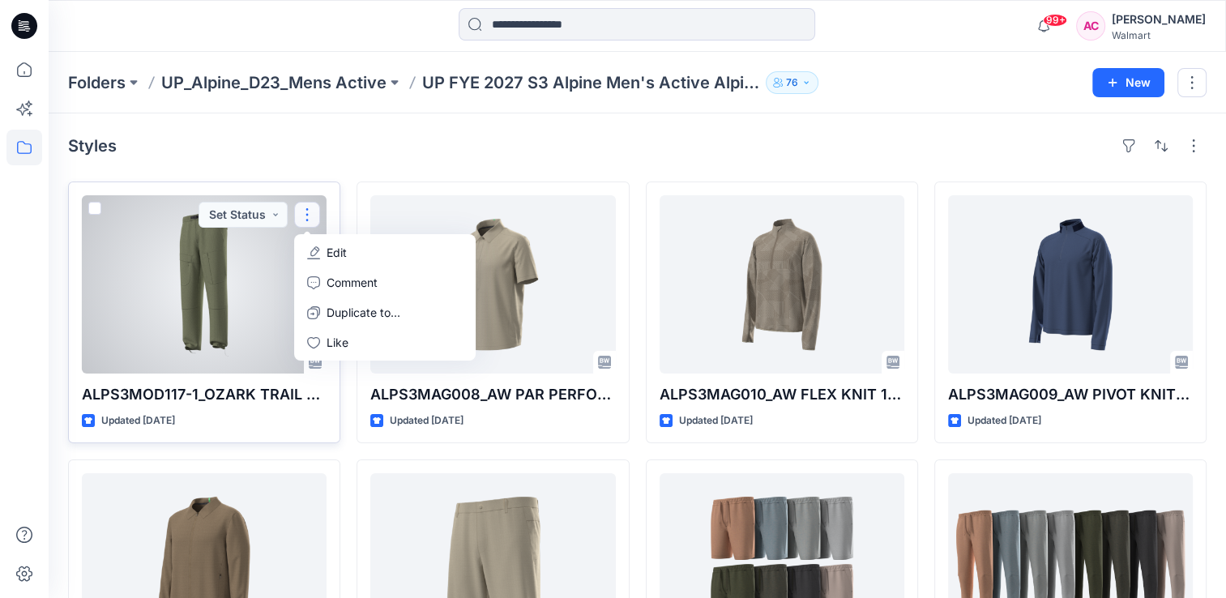
click at [340, 248] on p "Edit" at bounding box center [337, 252] width 20 height 17
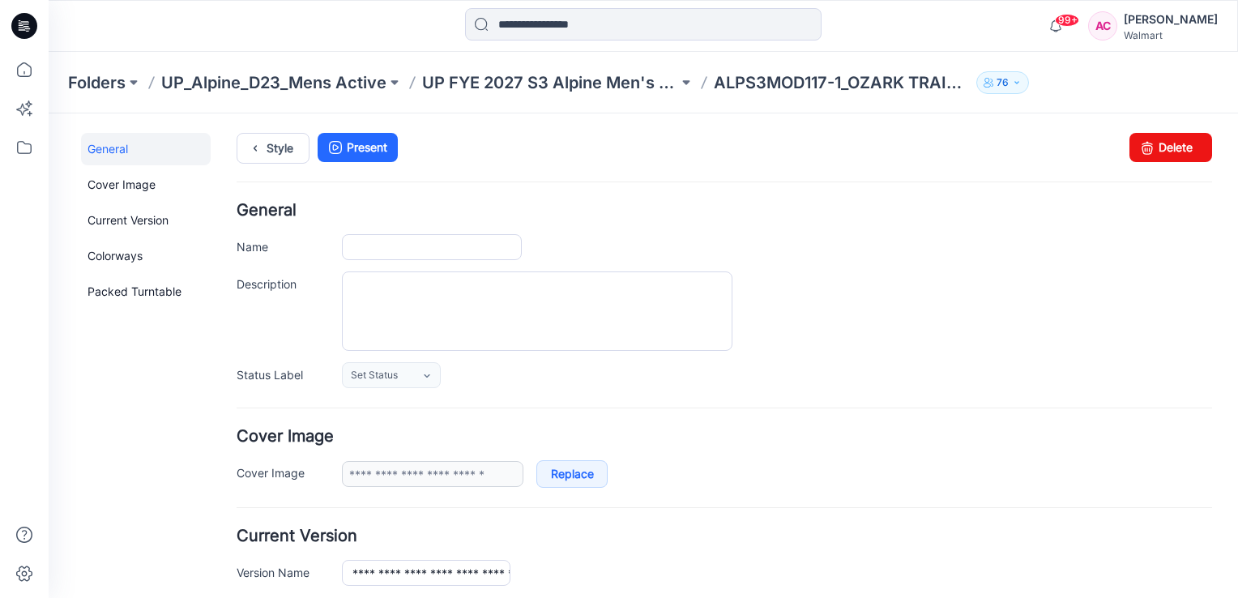
type input "**********"
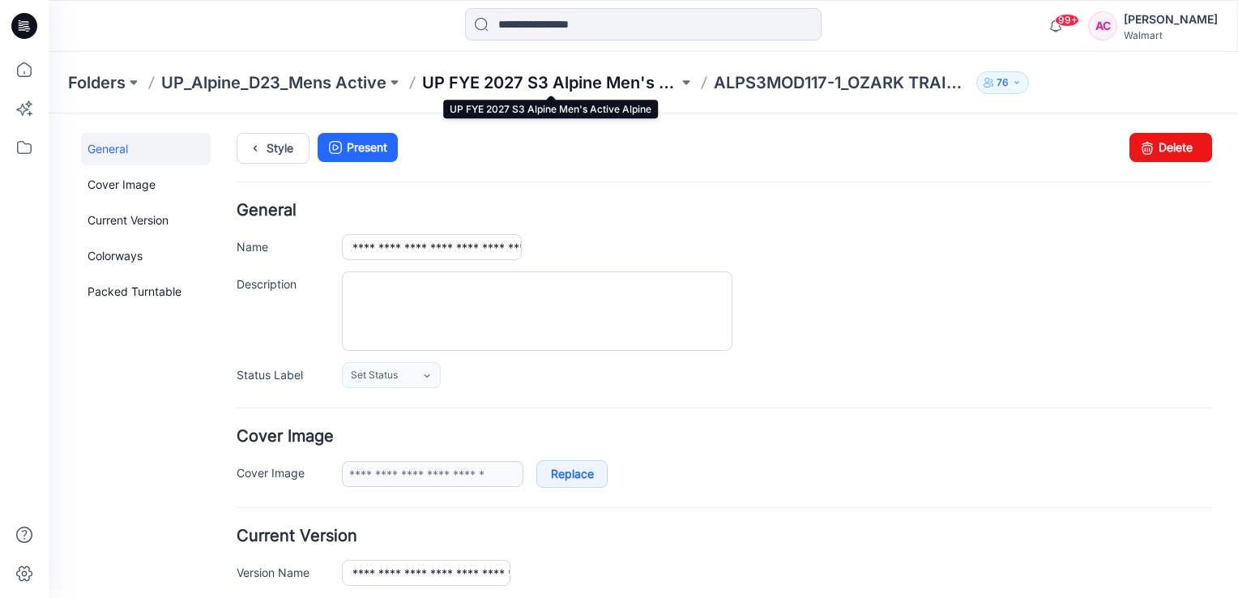
click at [613, 83] on p "UP FYE 2027 S3 Alpine Men's Active Alpine" at bounding box center [550, 82] width 256 height 23
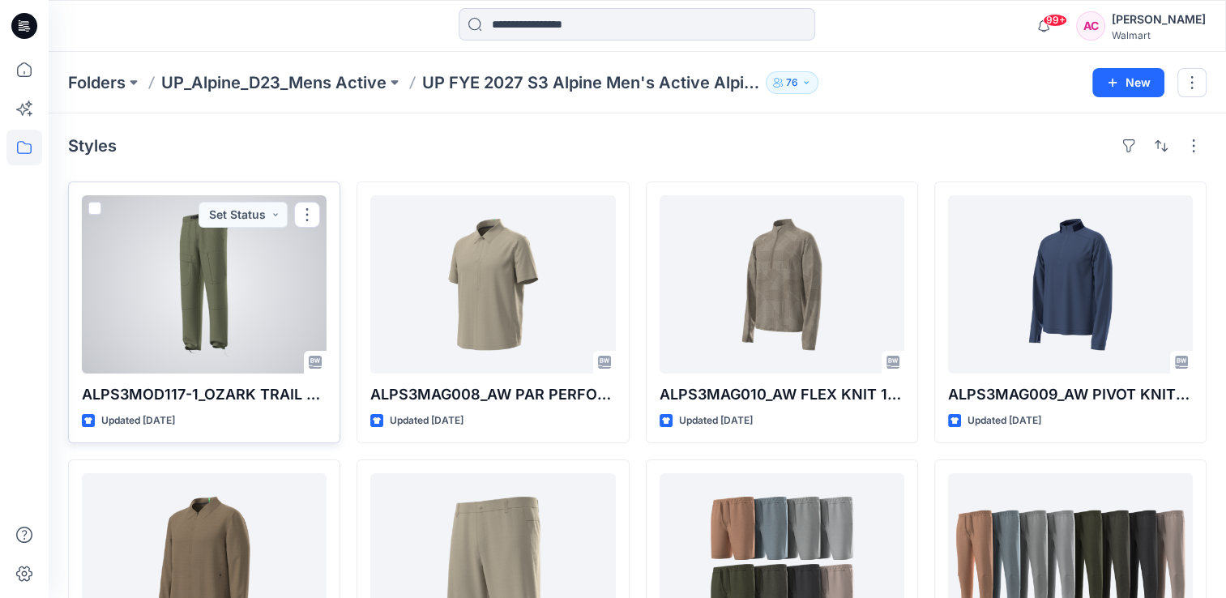
click at [200, 293] on div at bounding box center [204, 284] width 245 height 178
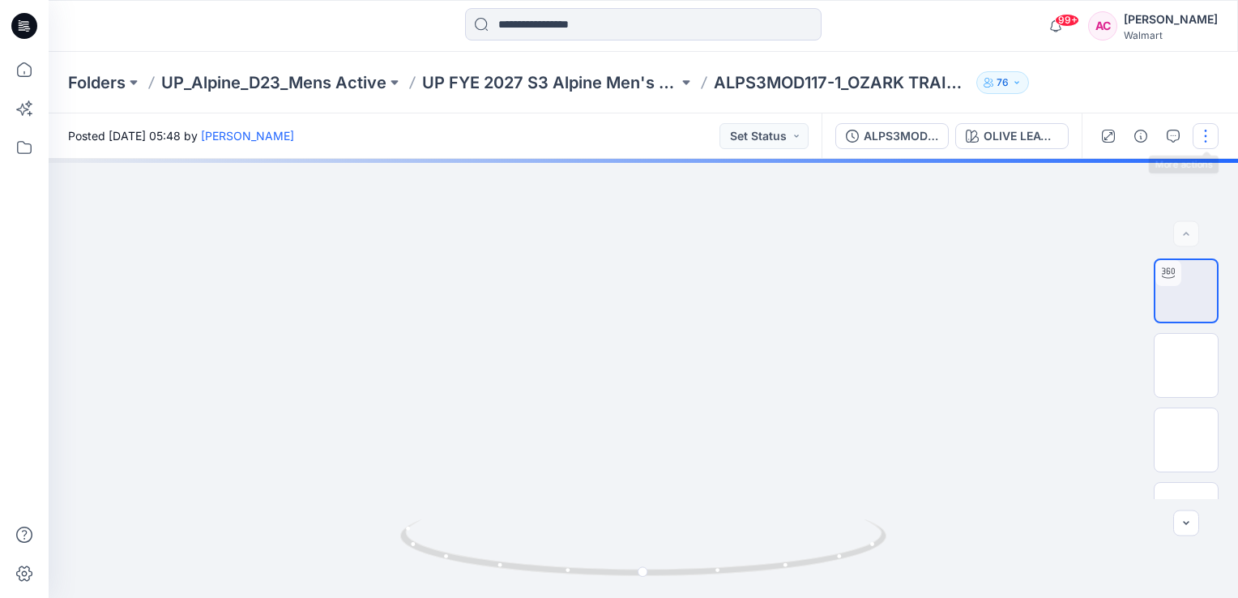
click at [1206, 139] on button "button" at bounding box center [1206, 136] width 26 height 26
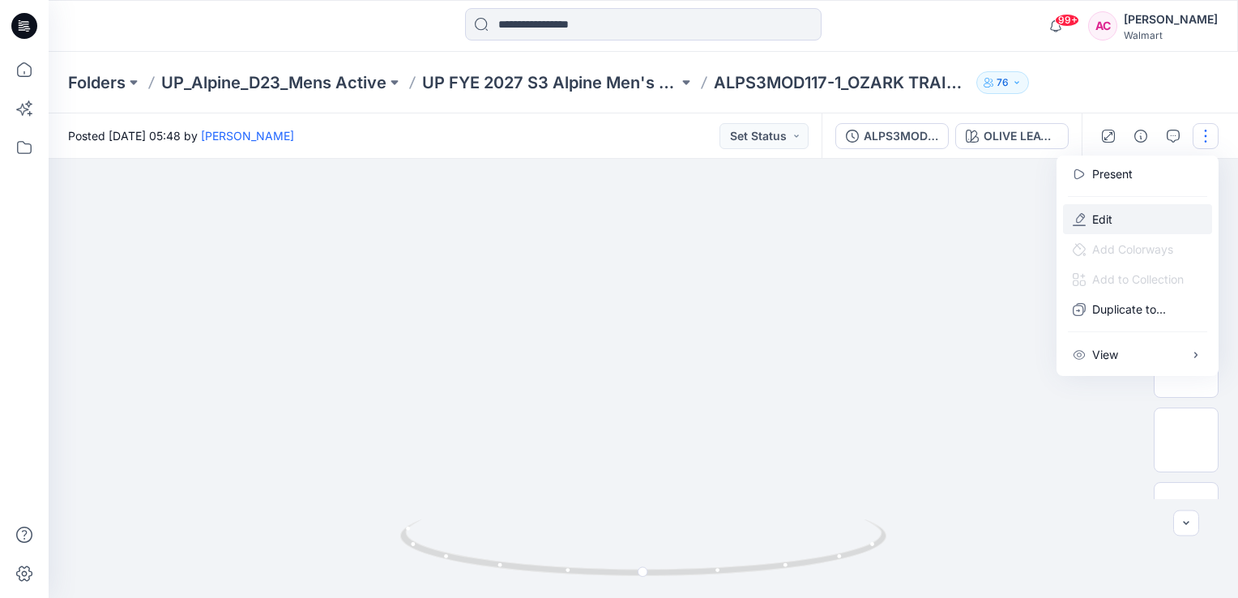
click at [1098, 220] on p "Edit" at bounding box center [1102, 219] width 20 height 17
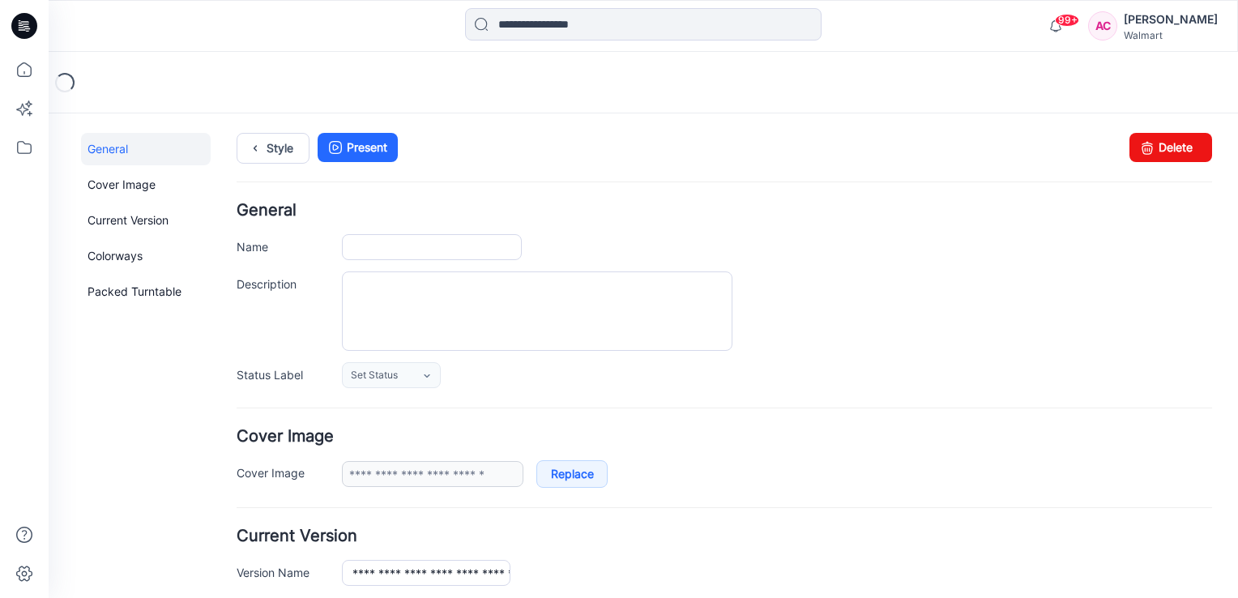
type input "**********"
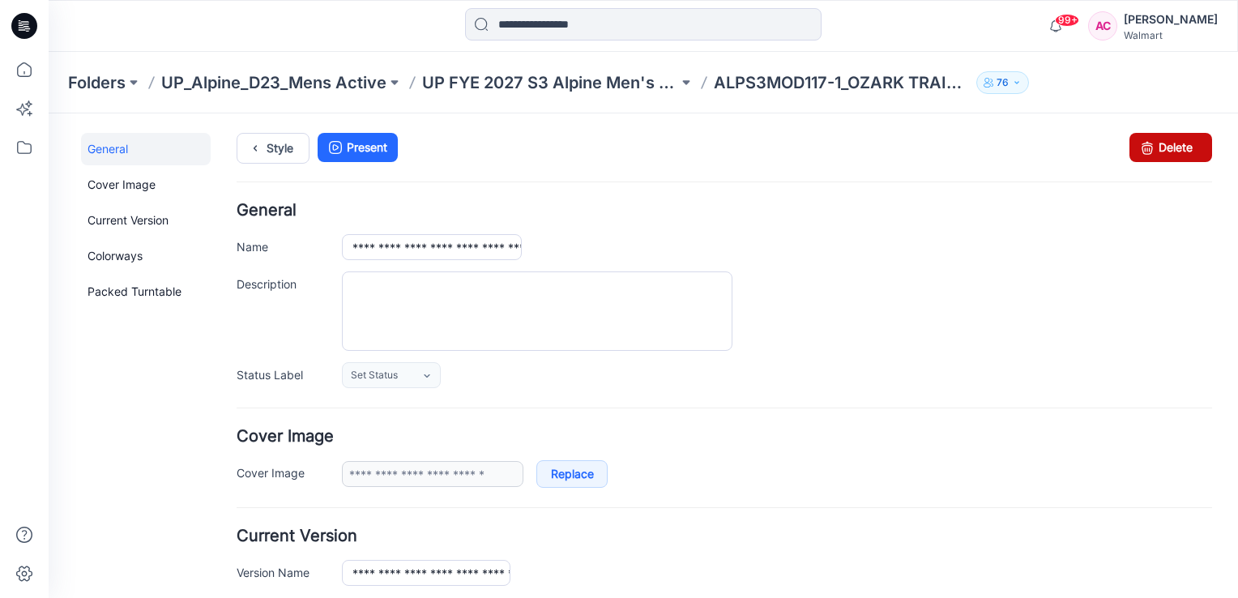
drag, startPoint x: 1173, startPoint y: 147, endPoint x: 750, endPoint y: 199, distance: 425.3
click at [1173, 147] on link "Delete" at bounding box center [1171, 147] width 83 height 29
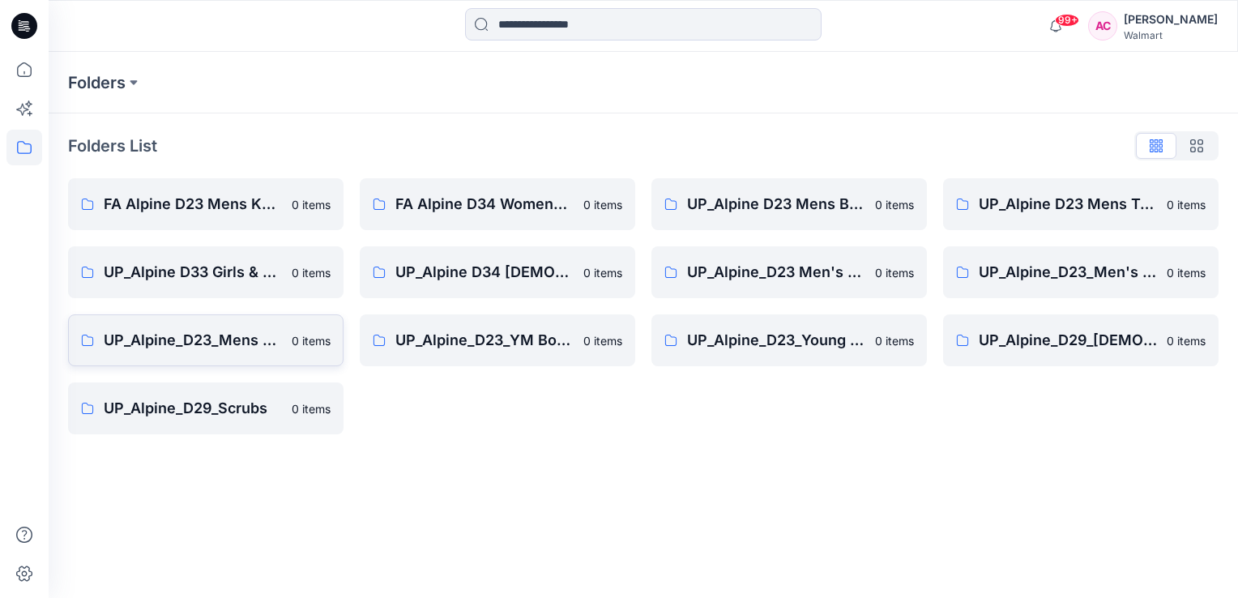
click at [195, 335] on p "UP_Alpine_D23_Mens Active" at bounding box center [193, 340] width 178 height 23
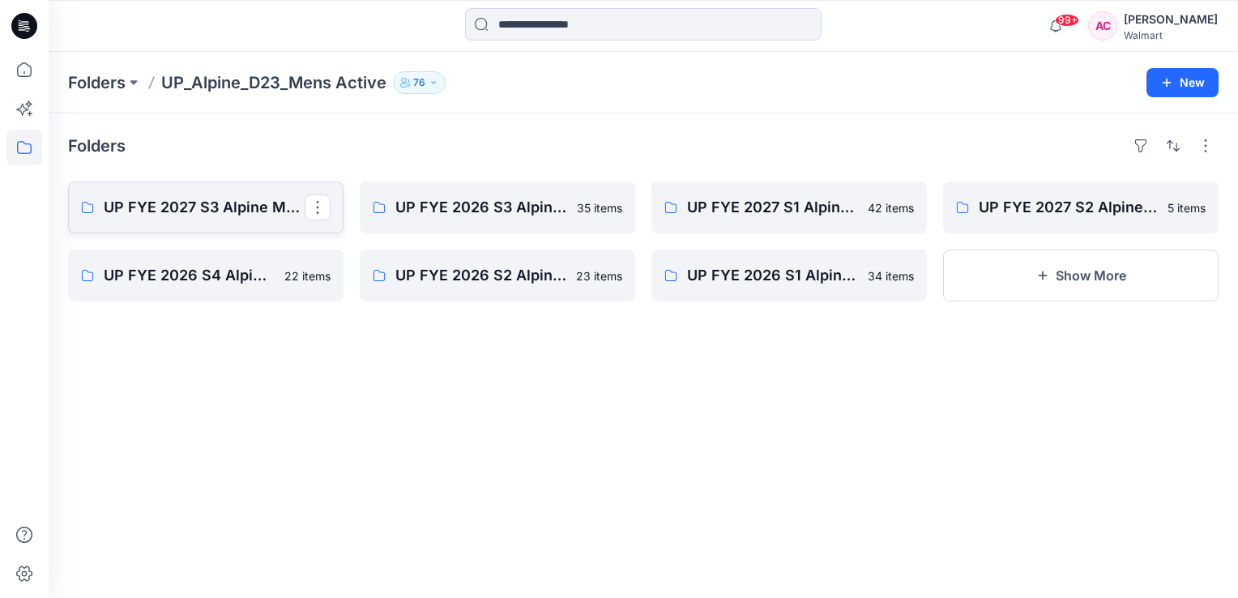
click at [178, 201] on p "UP FYE 2027 S3 Alpine Men's Active Alpine" at bounding box center [204, 207] width 201 height 23
